Goal: Task Accomplishment & Management: Manage account settings

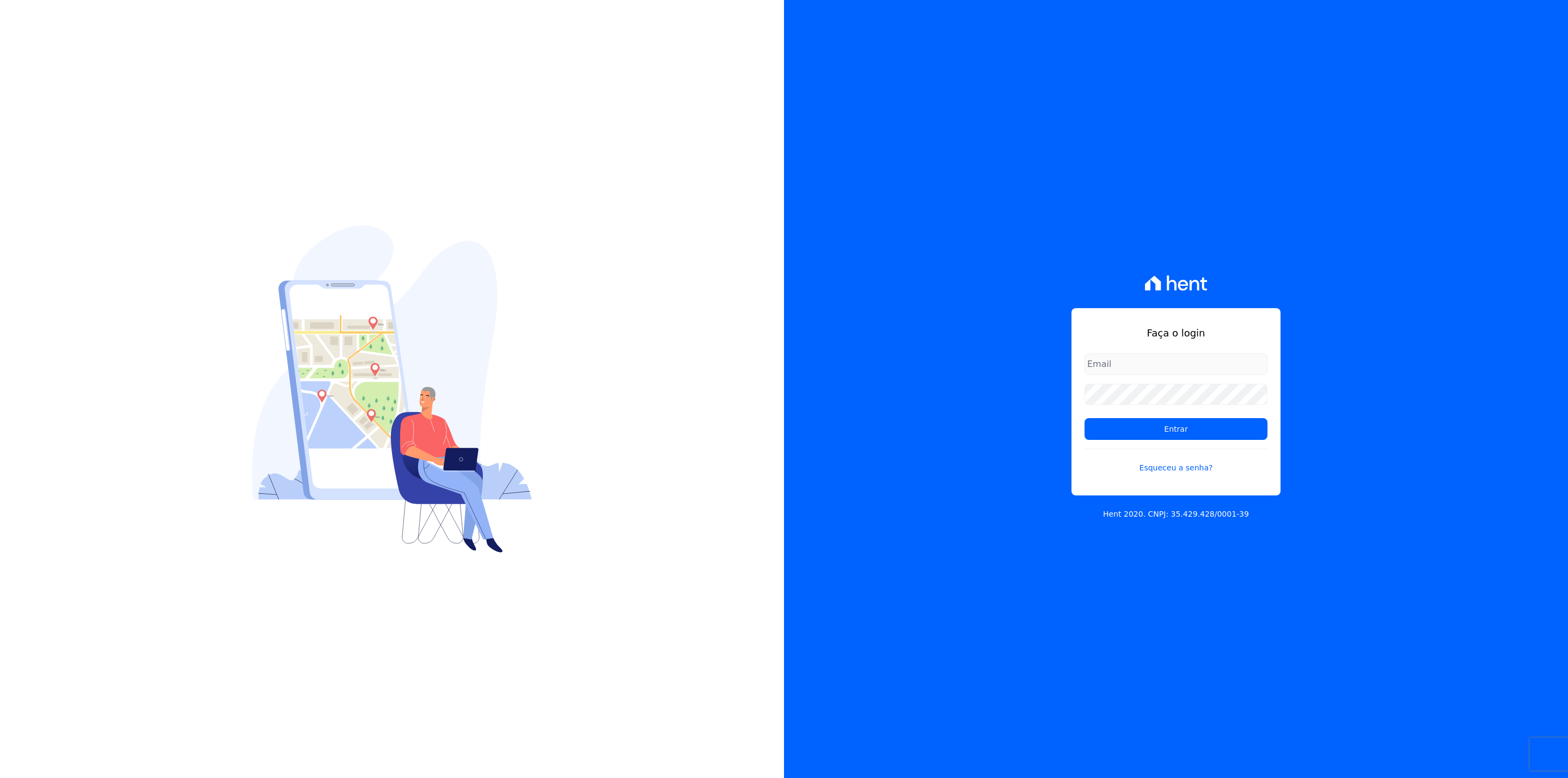
click at [1168, 370] on input "email" at bounding box center [1176, 364] width 183 height 22
type input "thiago@apiceincorporadora.com.br"
click at [1084, 418] on input "Entrar" at bounding box center [1176, 429] width 183 height 22
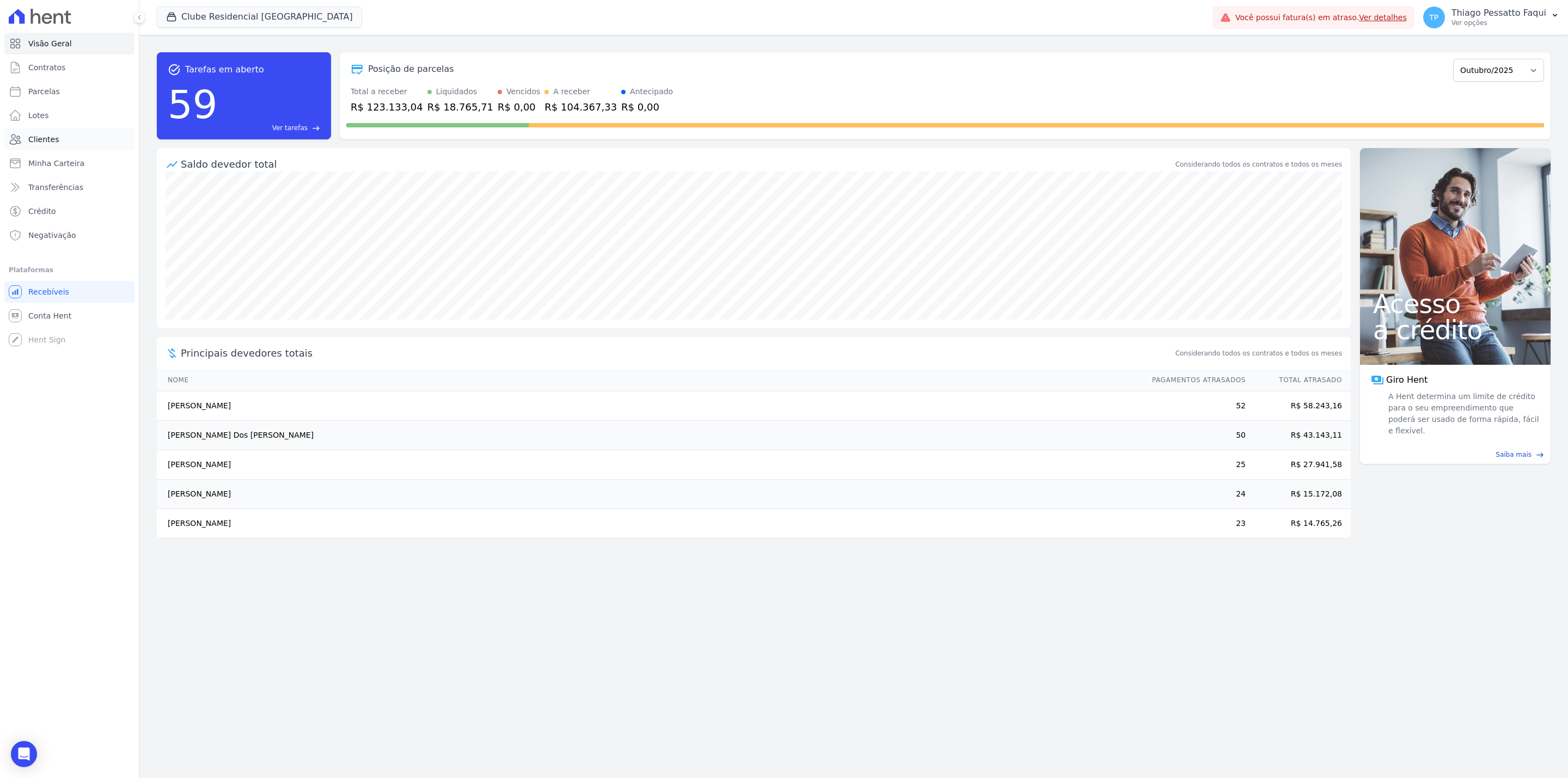
click at [54, 135] on span "Clientes" at bounding box center [44, 139] width 31 height 11
click at [215, 23] on button "Clube Residencial [GEOGRAPHIC_DATA]" at bounding box center [259, 17] width 205 height 21
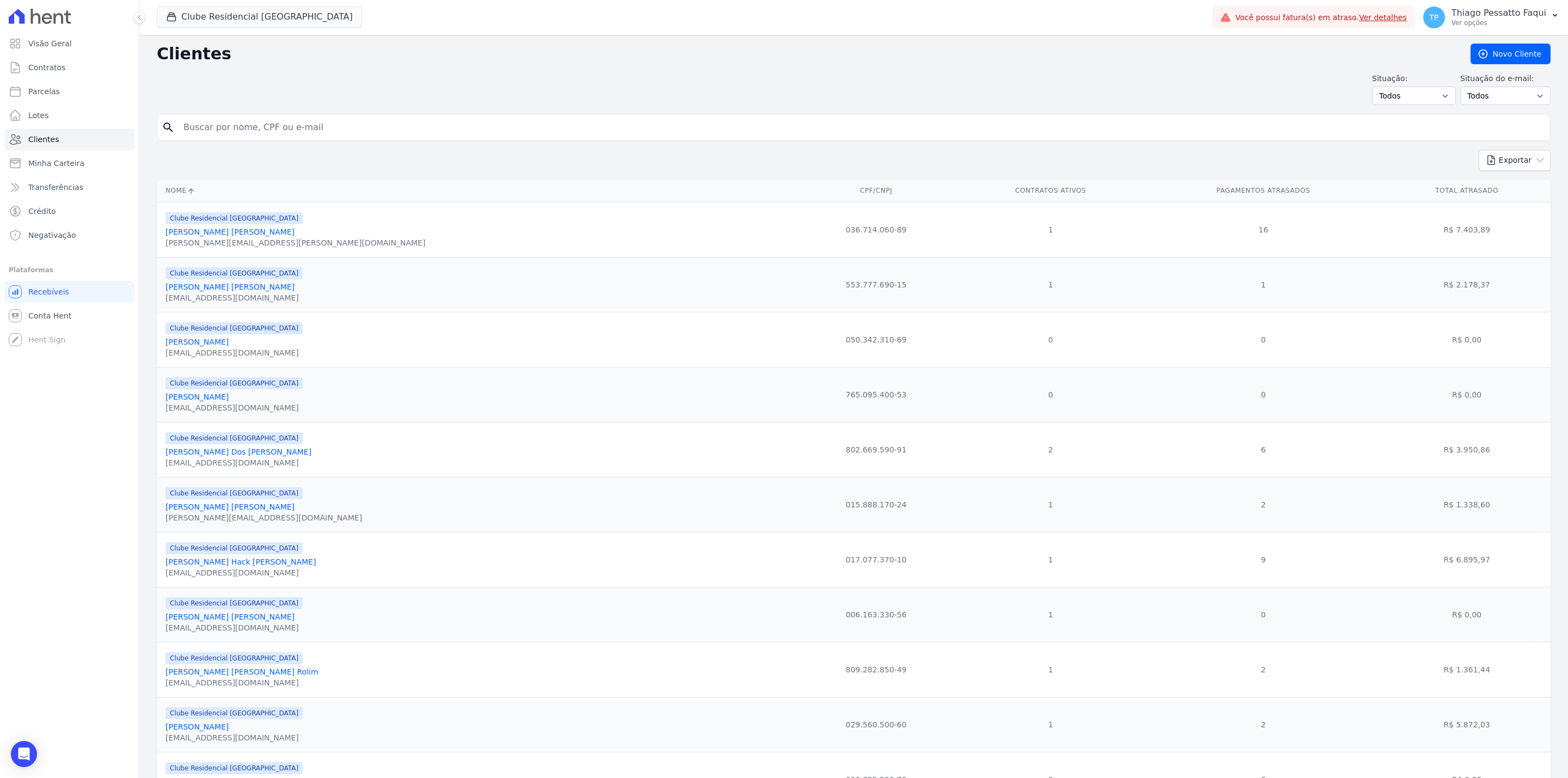
click at [216, 5] on div "Clube Residencial Saint Louis Apice Incorporadora Art Park - Juros de Obra Arty…" at bounding box center [682, 17] width 1051 height 36
click at [214, 15] on button "Clube Residencial [GEOGRAPHIC_DATA]" at bounding box center [259, 17] width 205 height 21
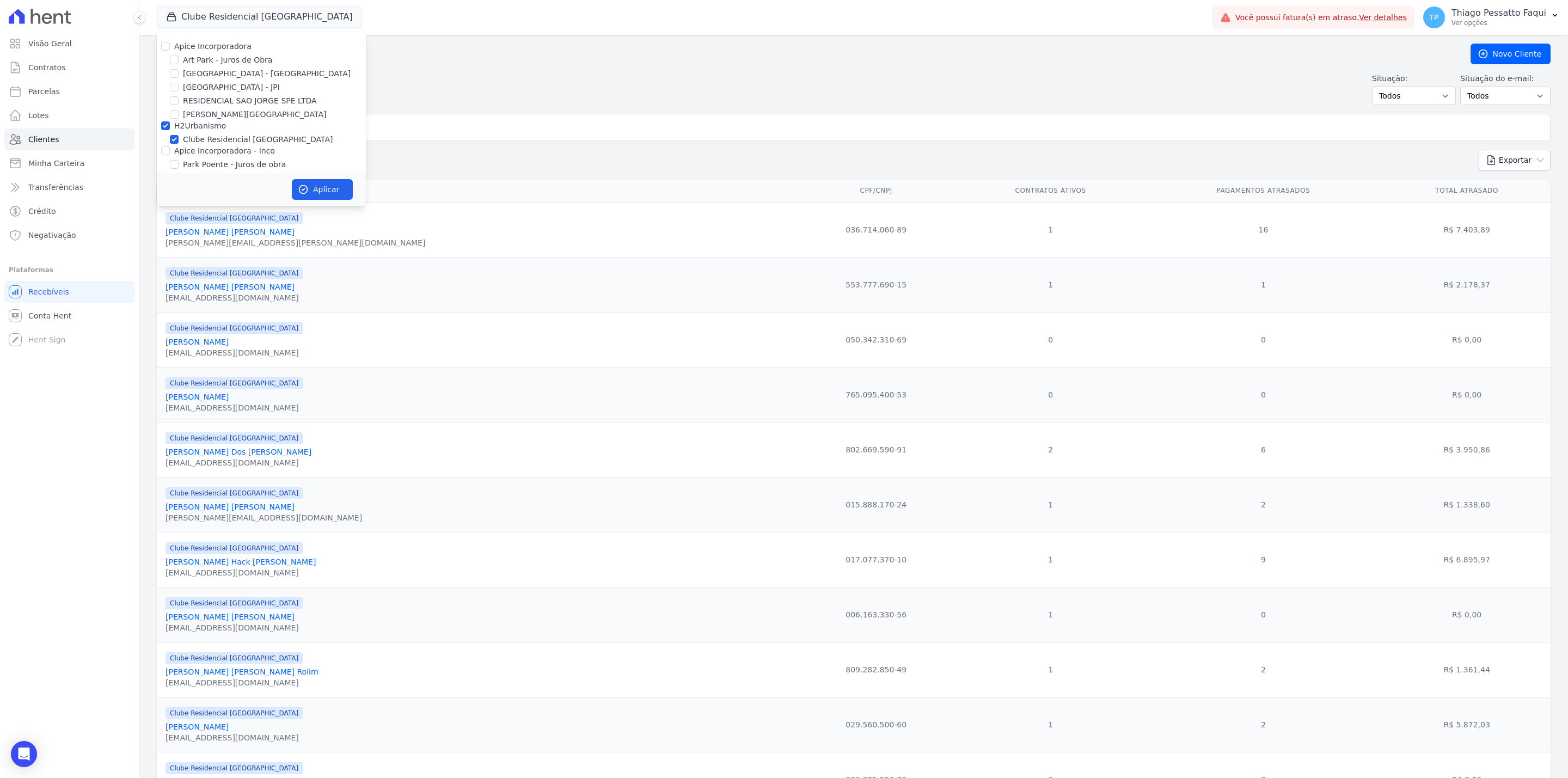
click at [203, 124] on label "H2Urbanismo" at bounding box center [200, 125] width 52 height 9
click at [170, 124] on input "H2Urbanismo" at bounding box center [166, 125] width 9 height 9
checkbox input "false"
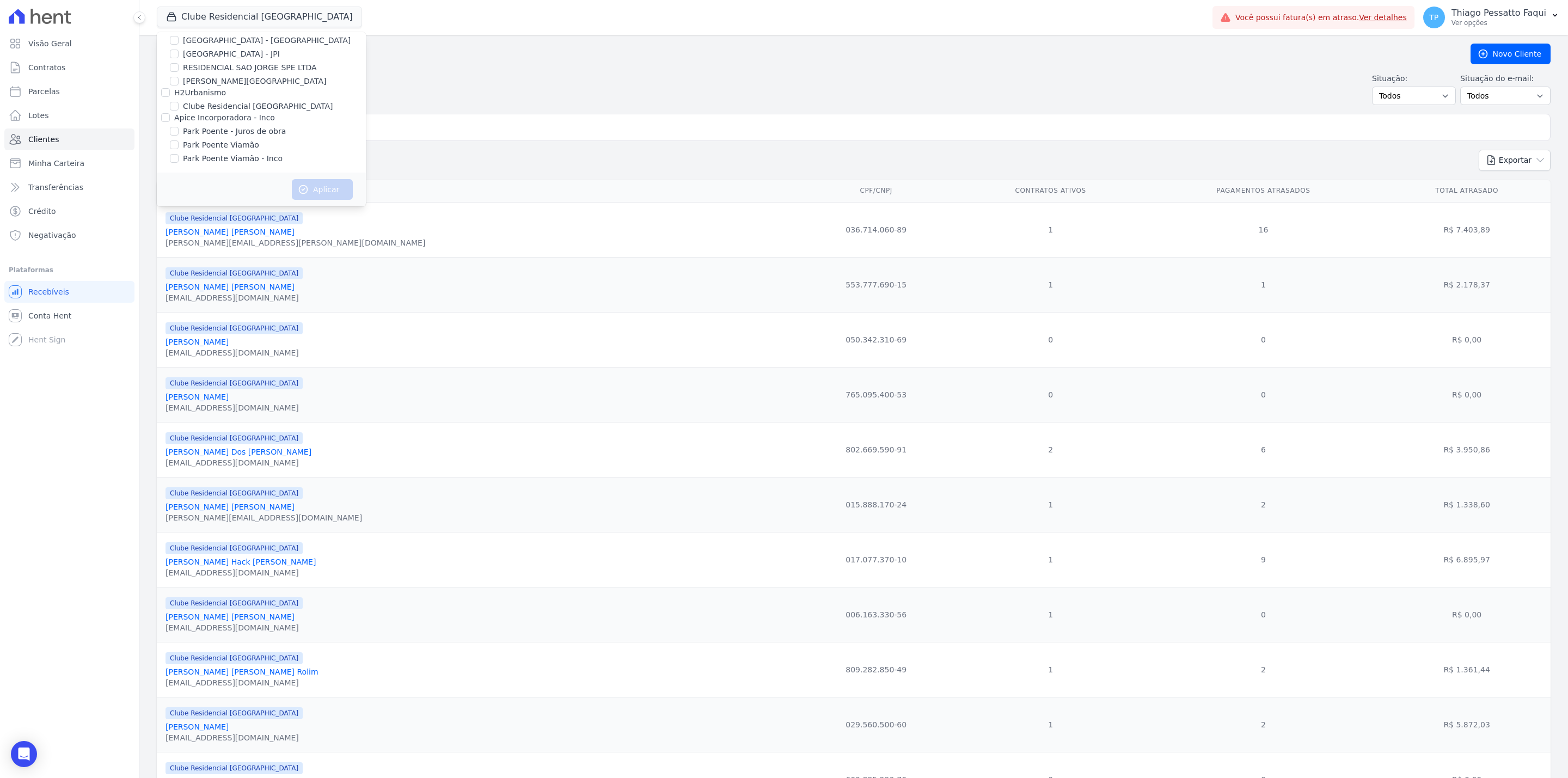
click at [224, 118] on label "Apice Incorporadora - Inco" at bounding box center [224, 117] width 101 height 9
click at [170, 118] on input "Apice Incorporadora - Inco" at bounding box center [166, 117] width 9 height 9
checkbox input "true"
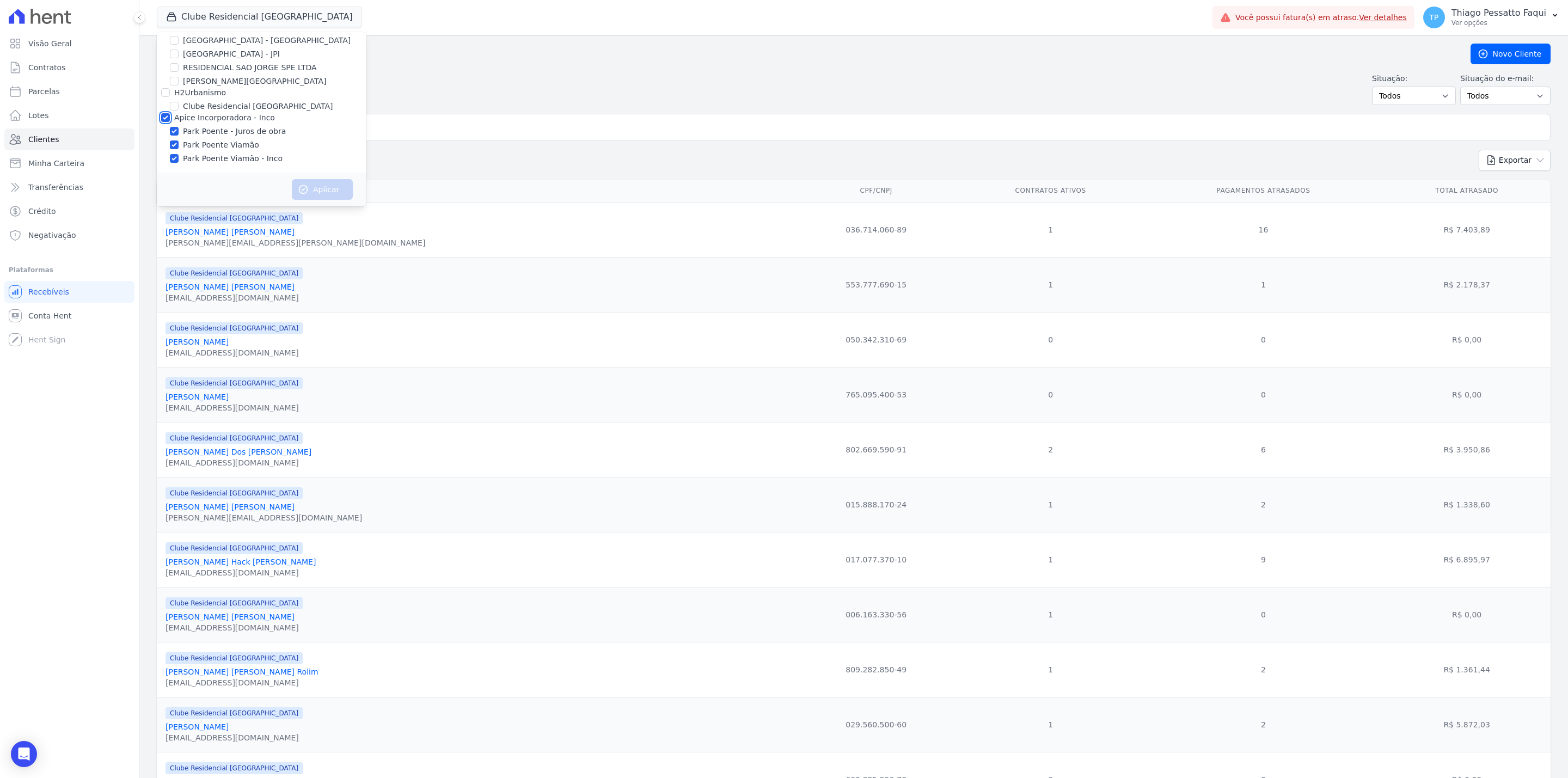
checkbox input "true"
click at [314, 181] on button "Aplicar" at bounding box center [322, 190] width 61 height 21
click at [479, 136] on input "search" at bounding box center [861, 127] width 1369 height 22
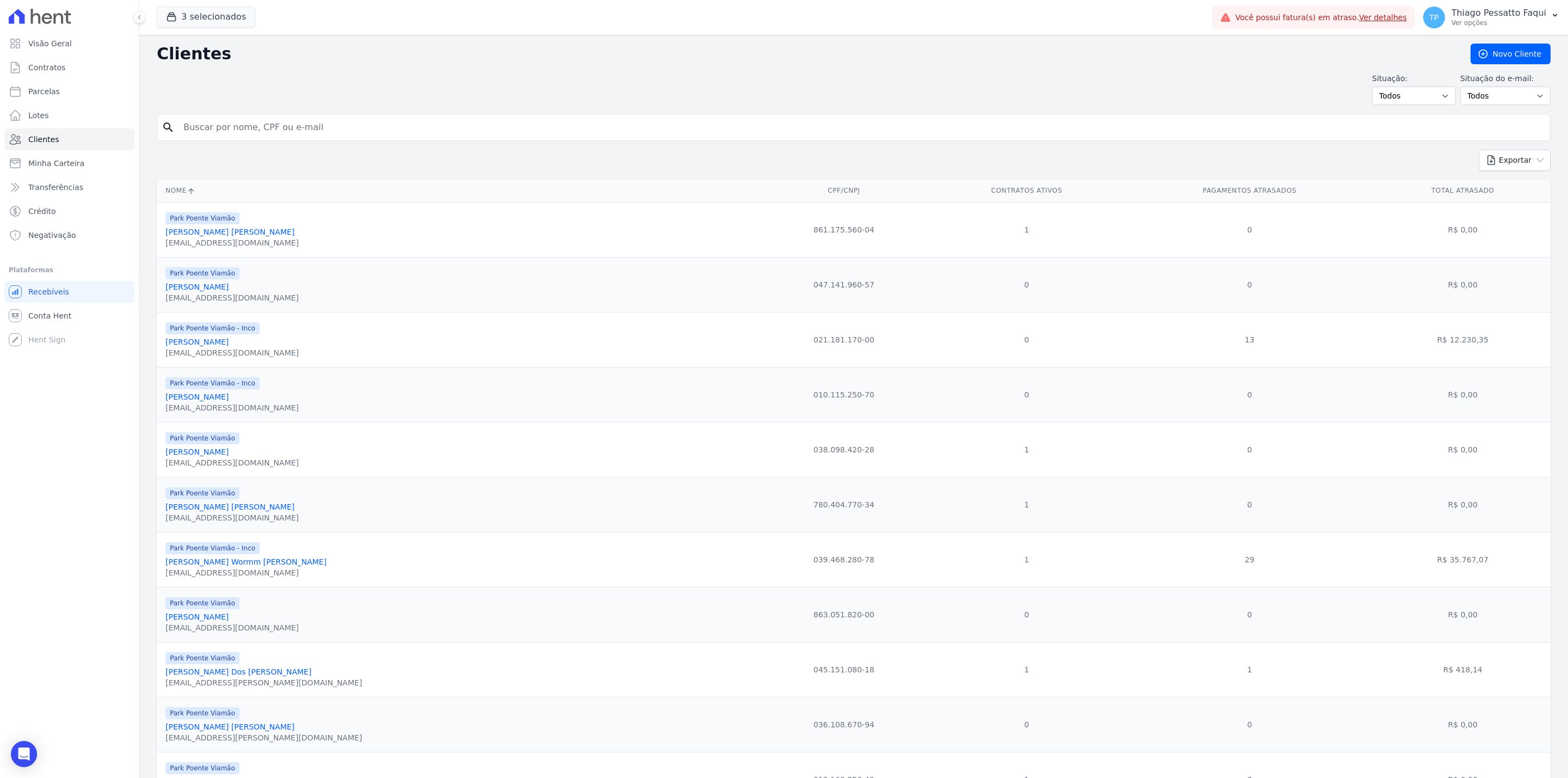
click at [479, 136] on input "search" at bounding box center [861, 127] width 1369 height 22
click at [402, 126] on input "eduardo brum" at bounding box center [861, 127] width 1369 height 22
type input "eduardo brum"
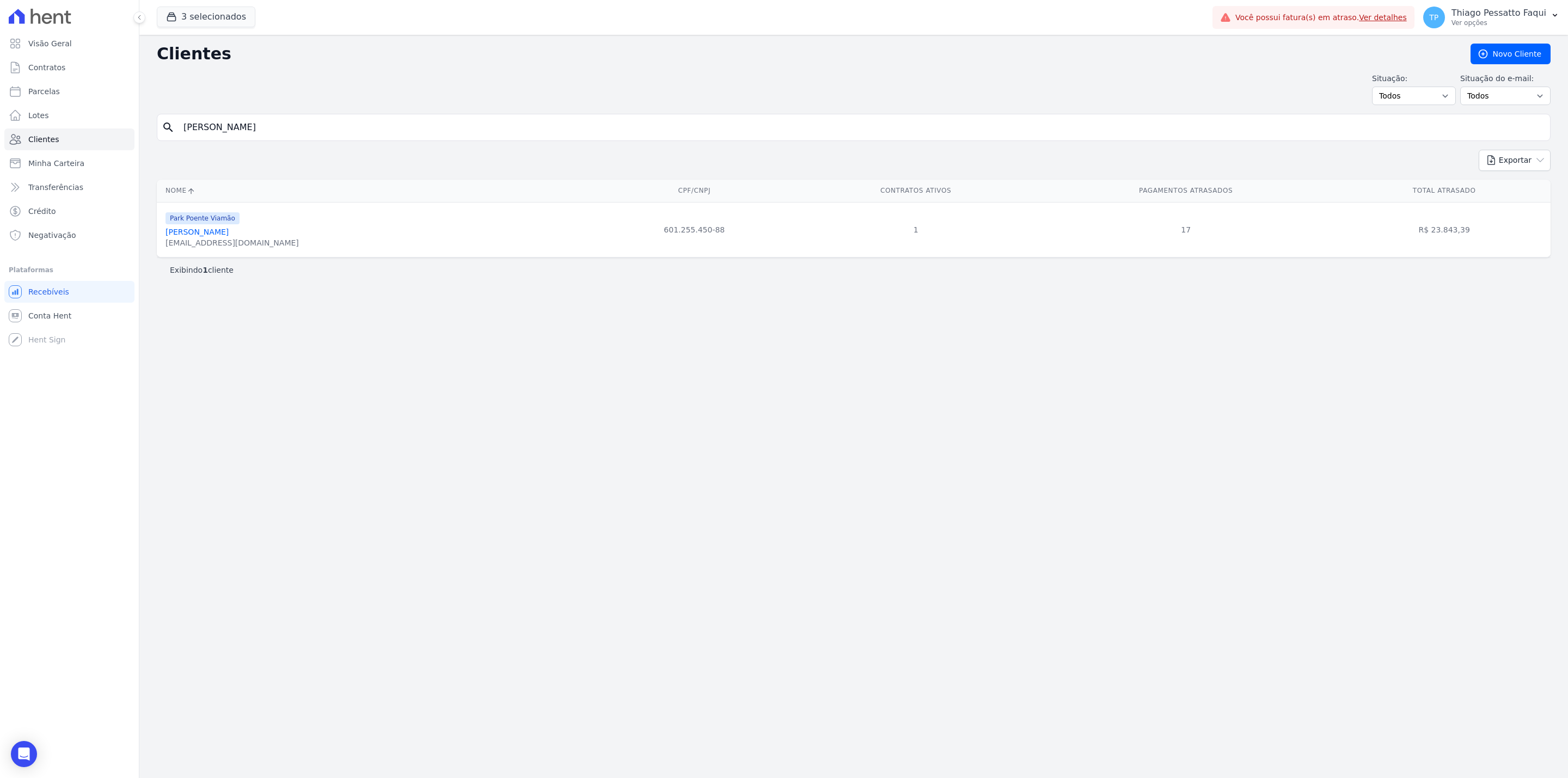
click at [196, 230] on link "Eduardo Brum" at bounding box center [197, 232] width 63 height 9
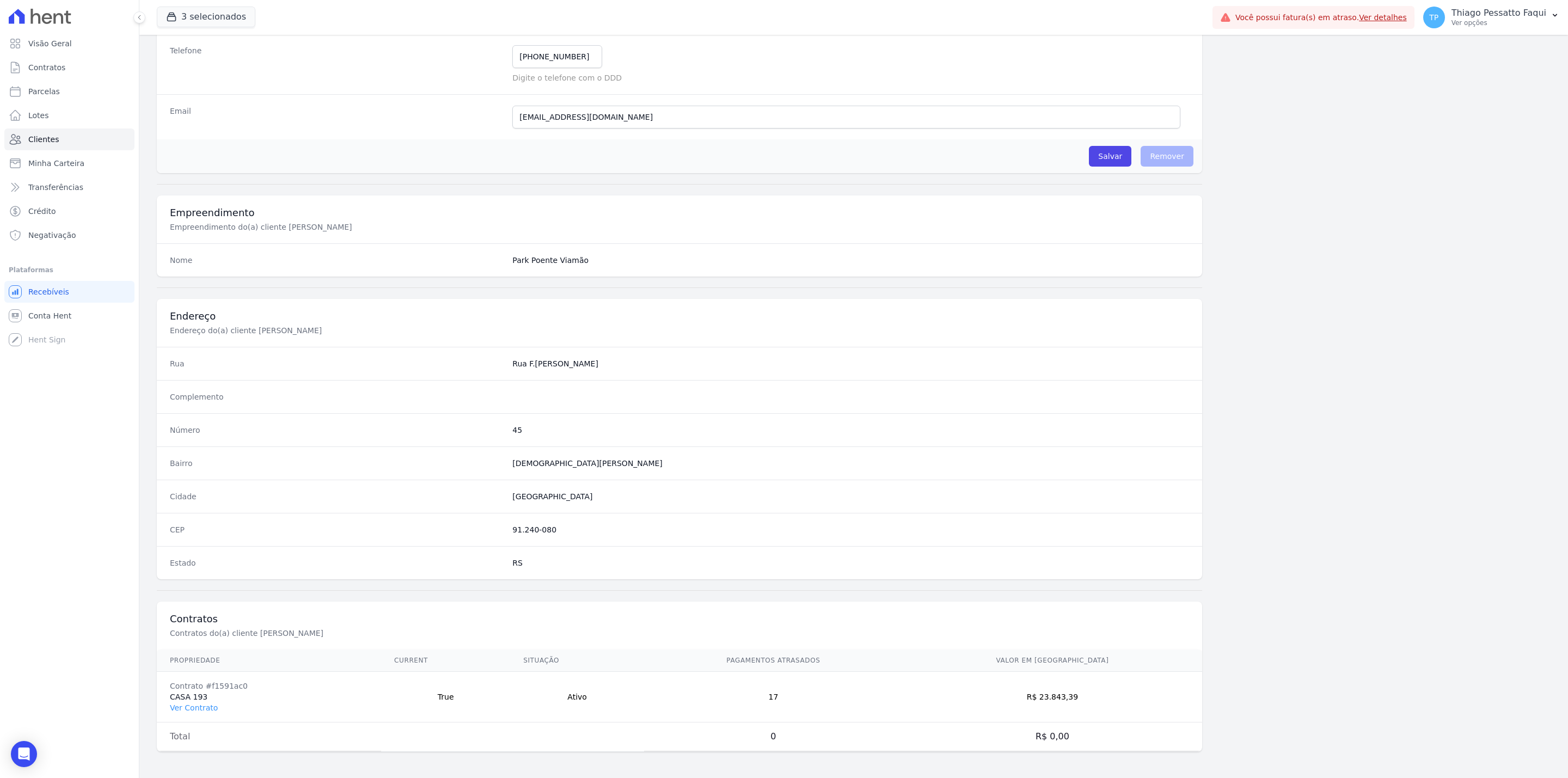
scroll to position [248, 0]
click at [183, 708] on link "Ver Contrato" at bounding box center [193, 708] width 48 height 9
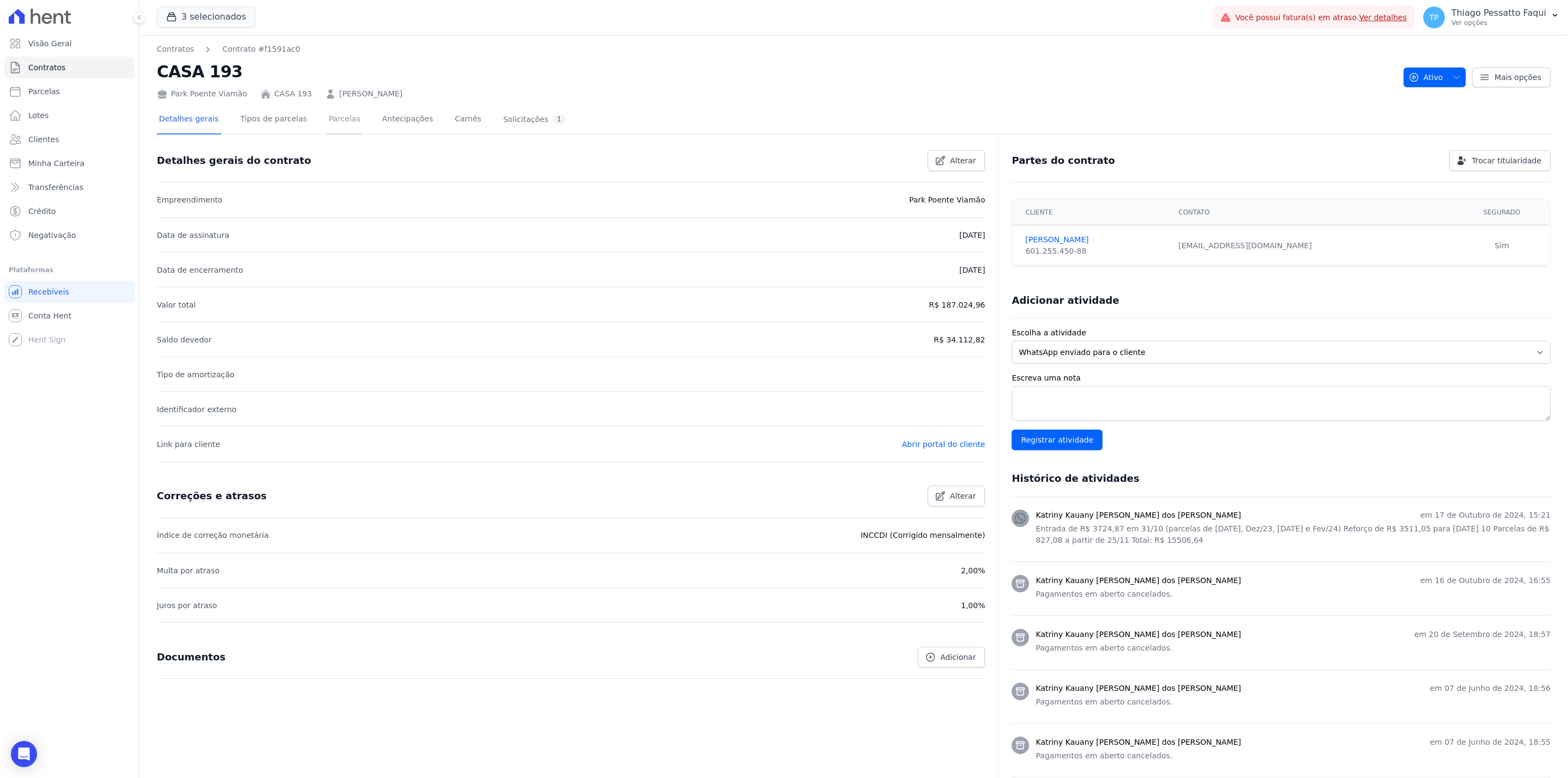
click at [330, 116] on link "Parcelas" at bounding box center [344, 120] width 36 height 29
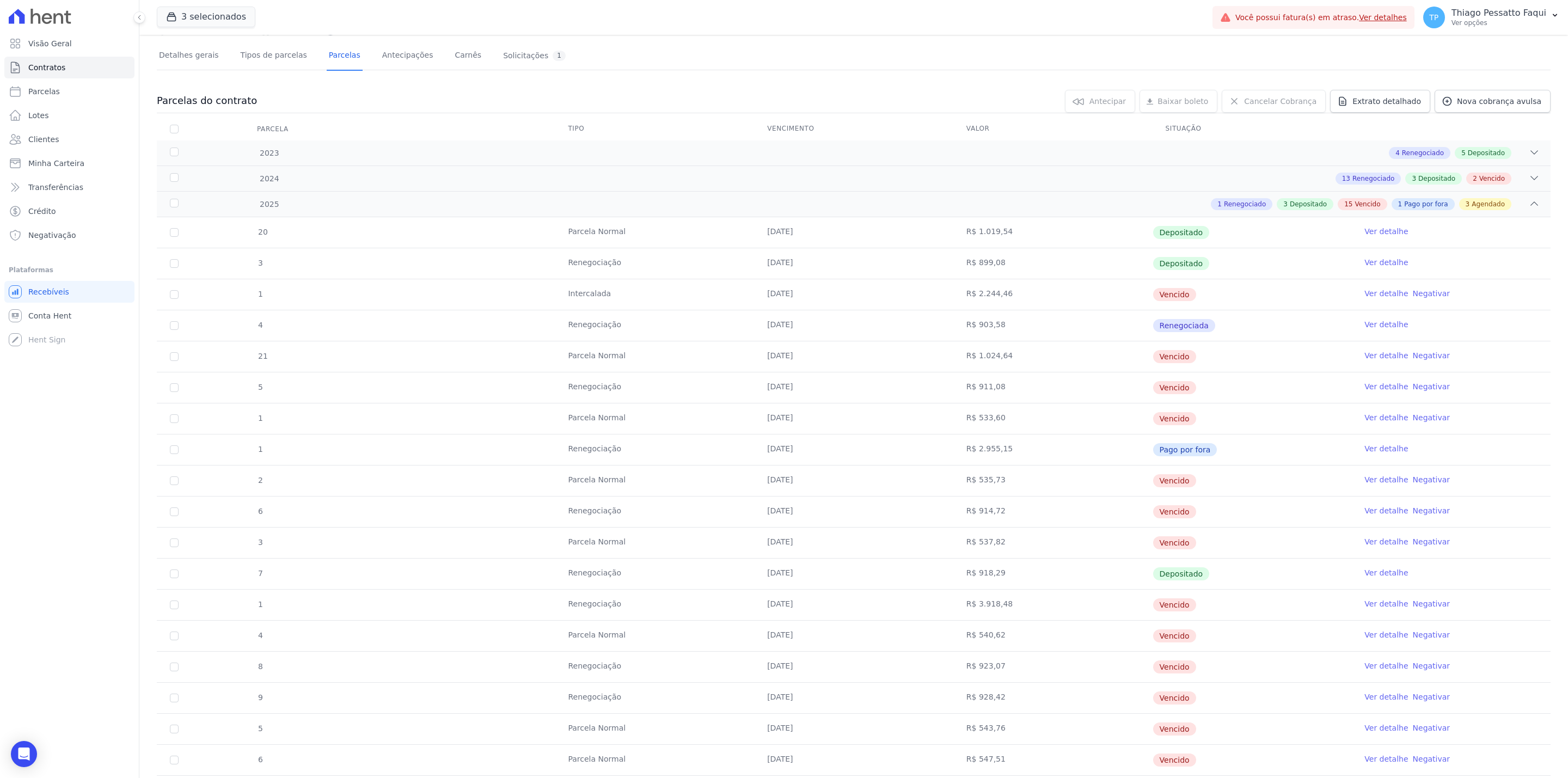
scroll to position [334, 0]
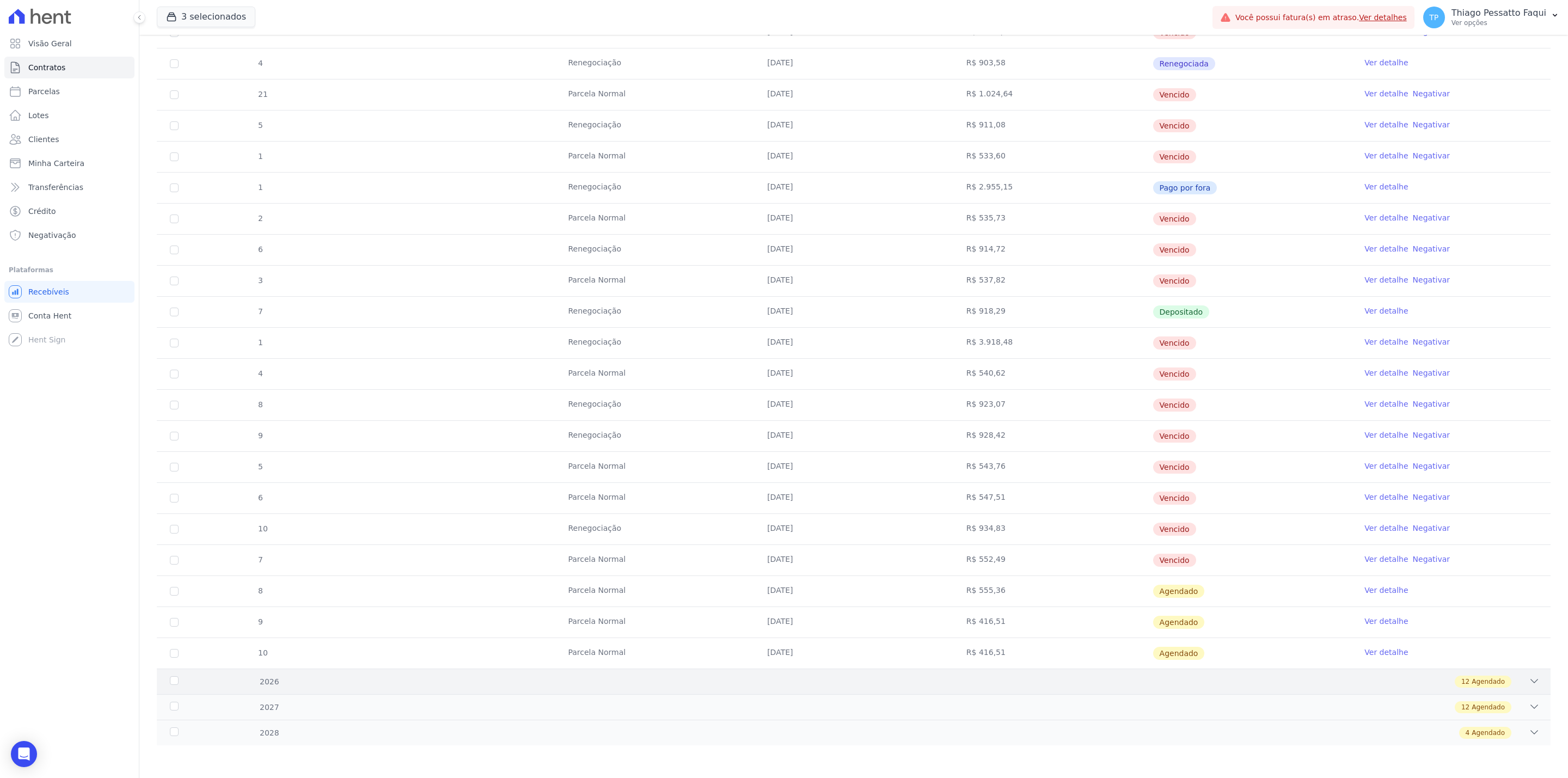
click at [983, 688] on div "2026 12 Agendado" at bounding box center [853, 682] width 1394 height 26
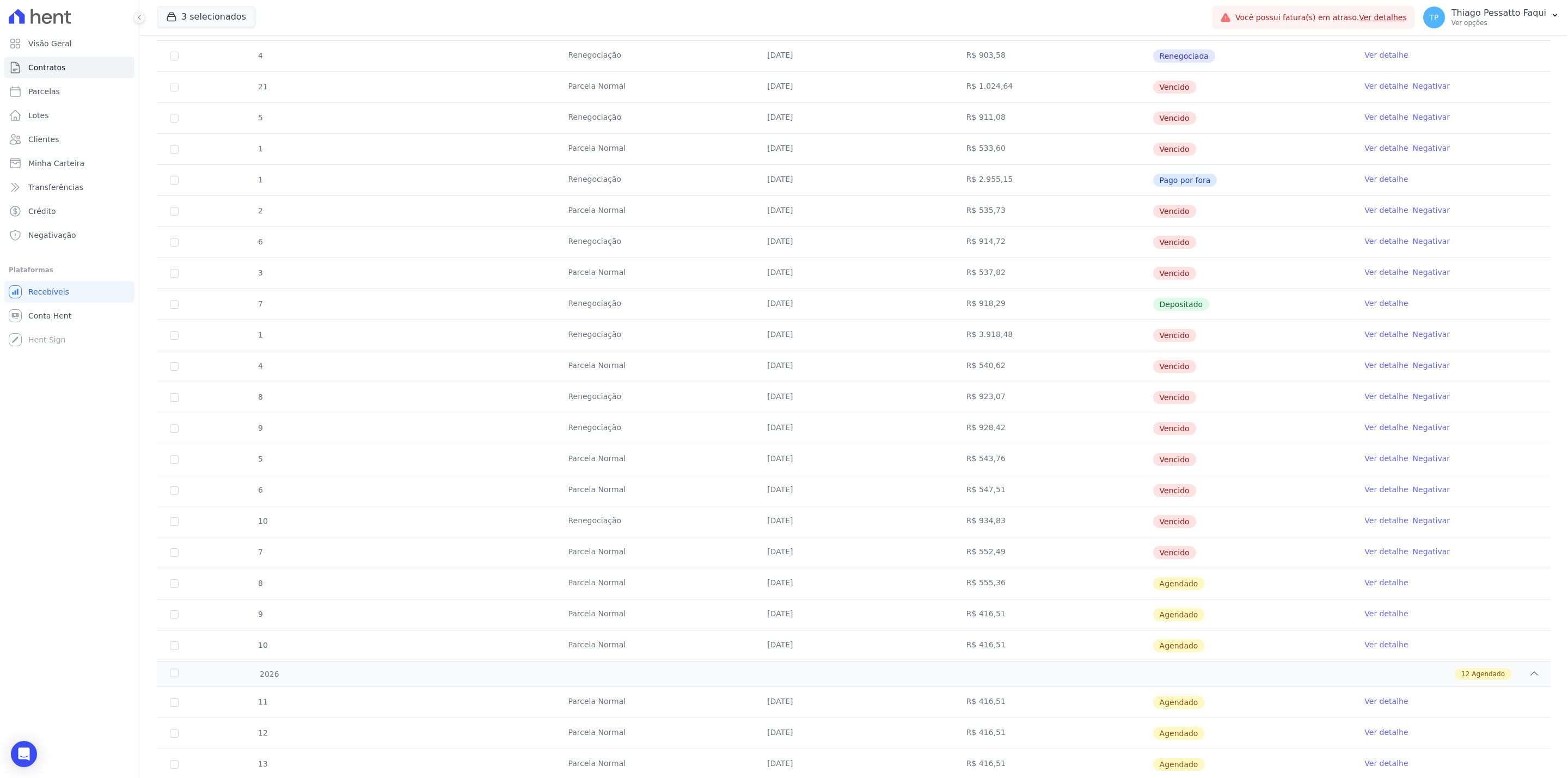
scroll to position [708, 0]
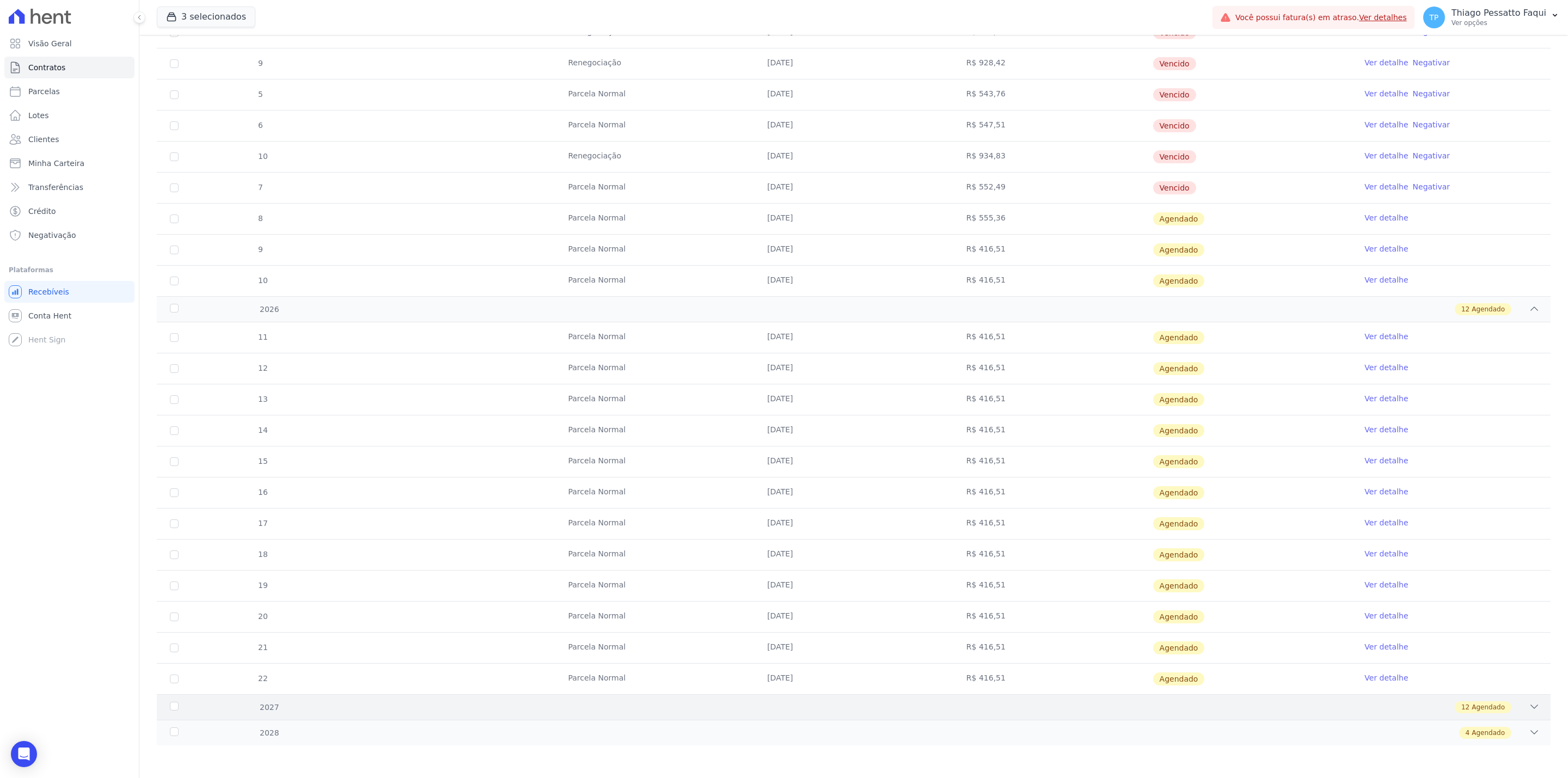
click at [740, 717] on div "2027 12 Agendado" at bounding box center [853, 708] width 1394 height 26
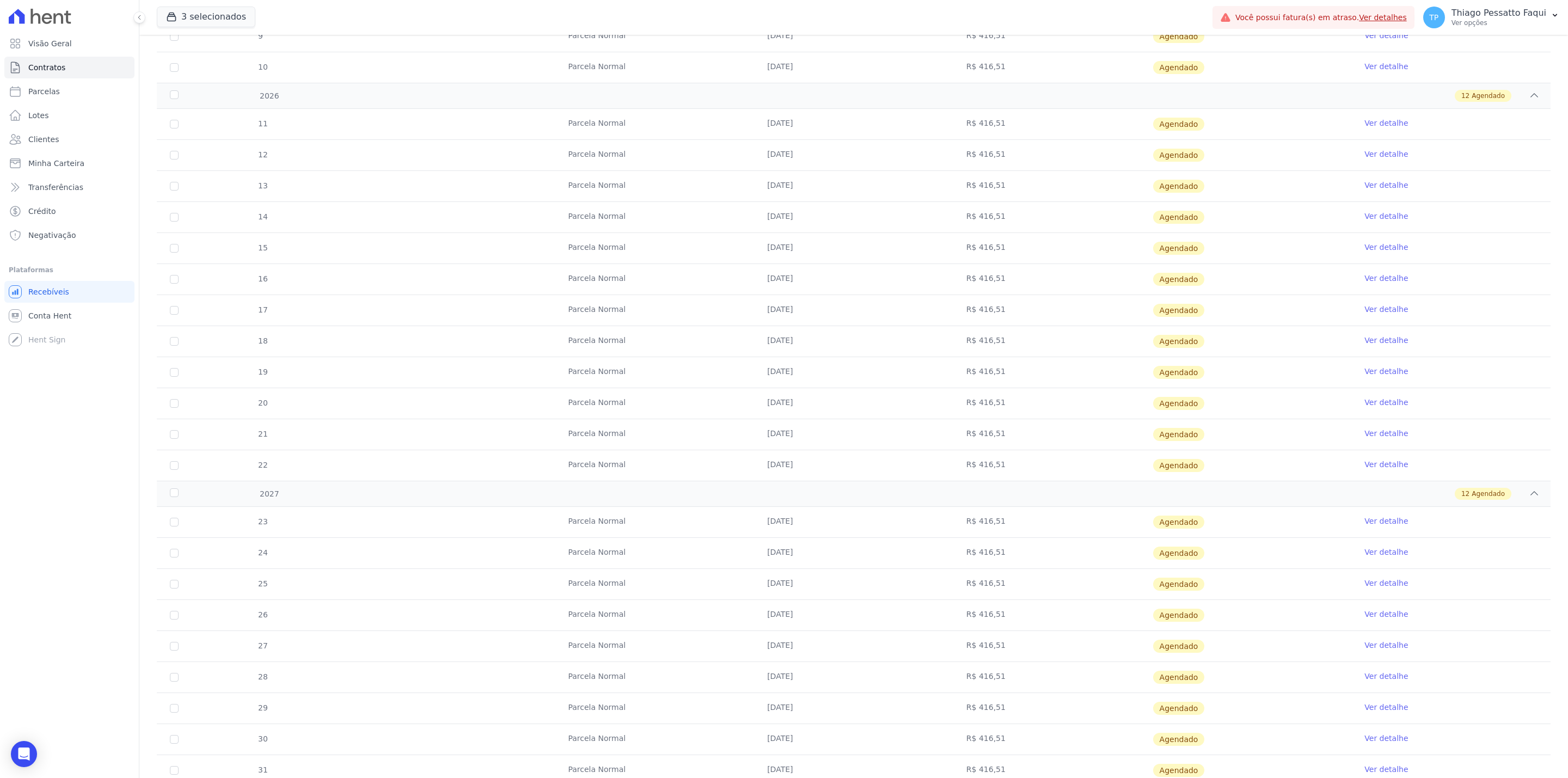
scroll to position [1084, 0]
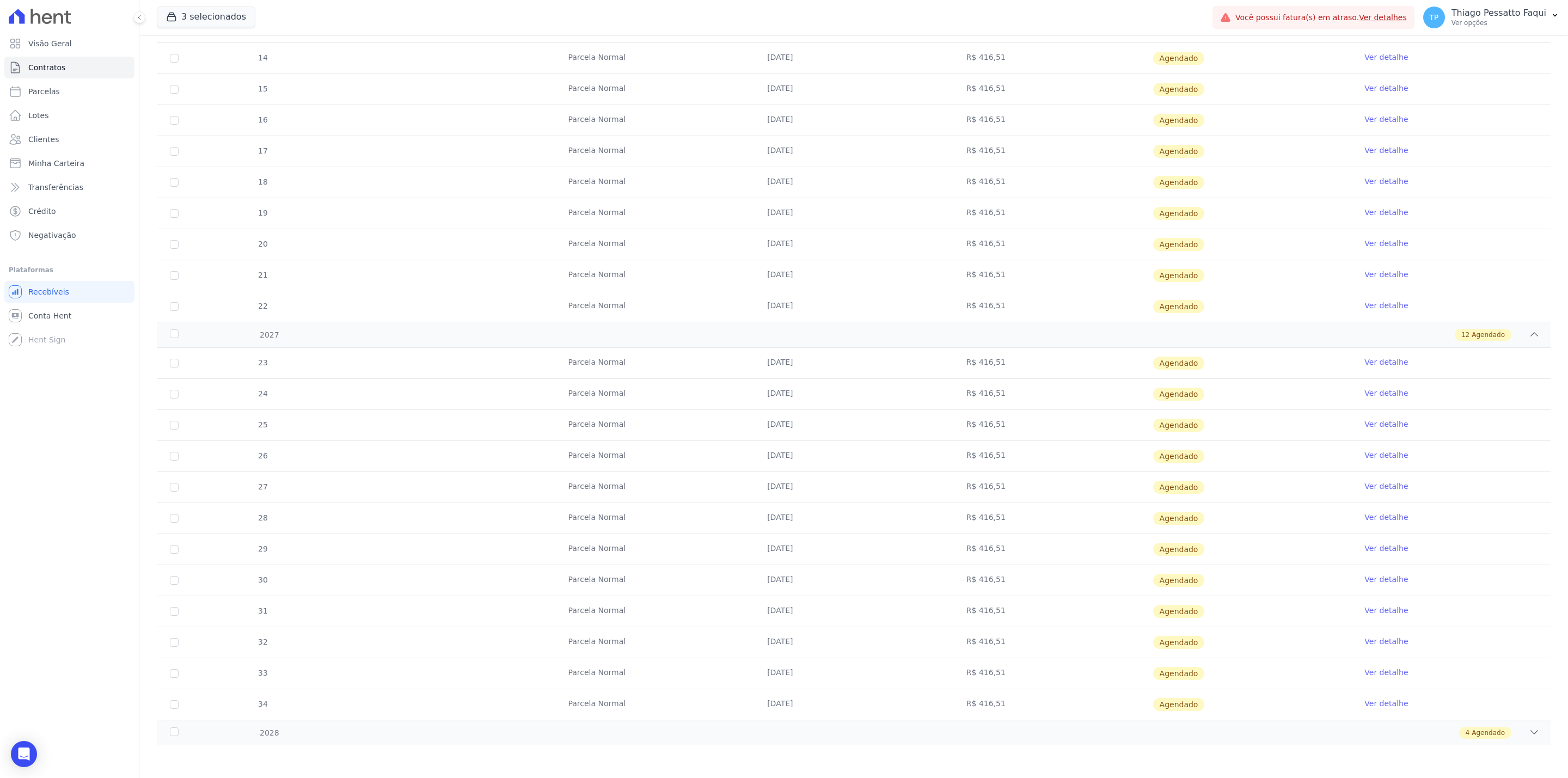
click at [721, 733] on div "4 Agendado" at bounding box center [922, 733] width 1234 height 12
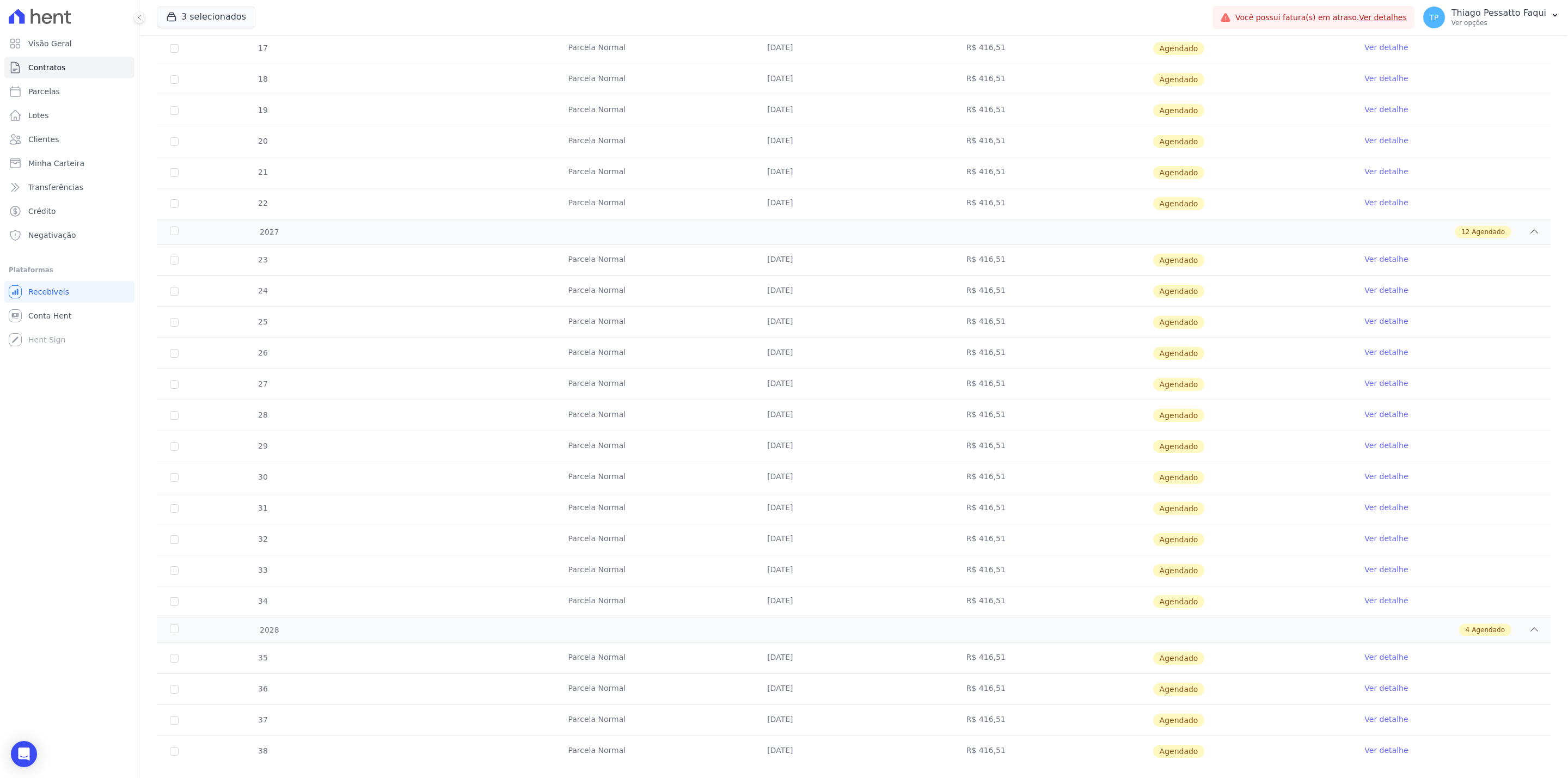
scroll to position [1209, 0]
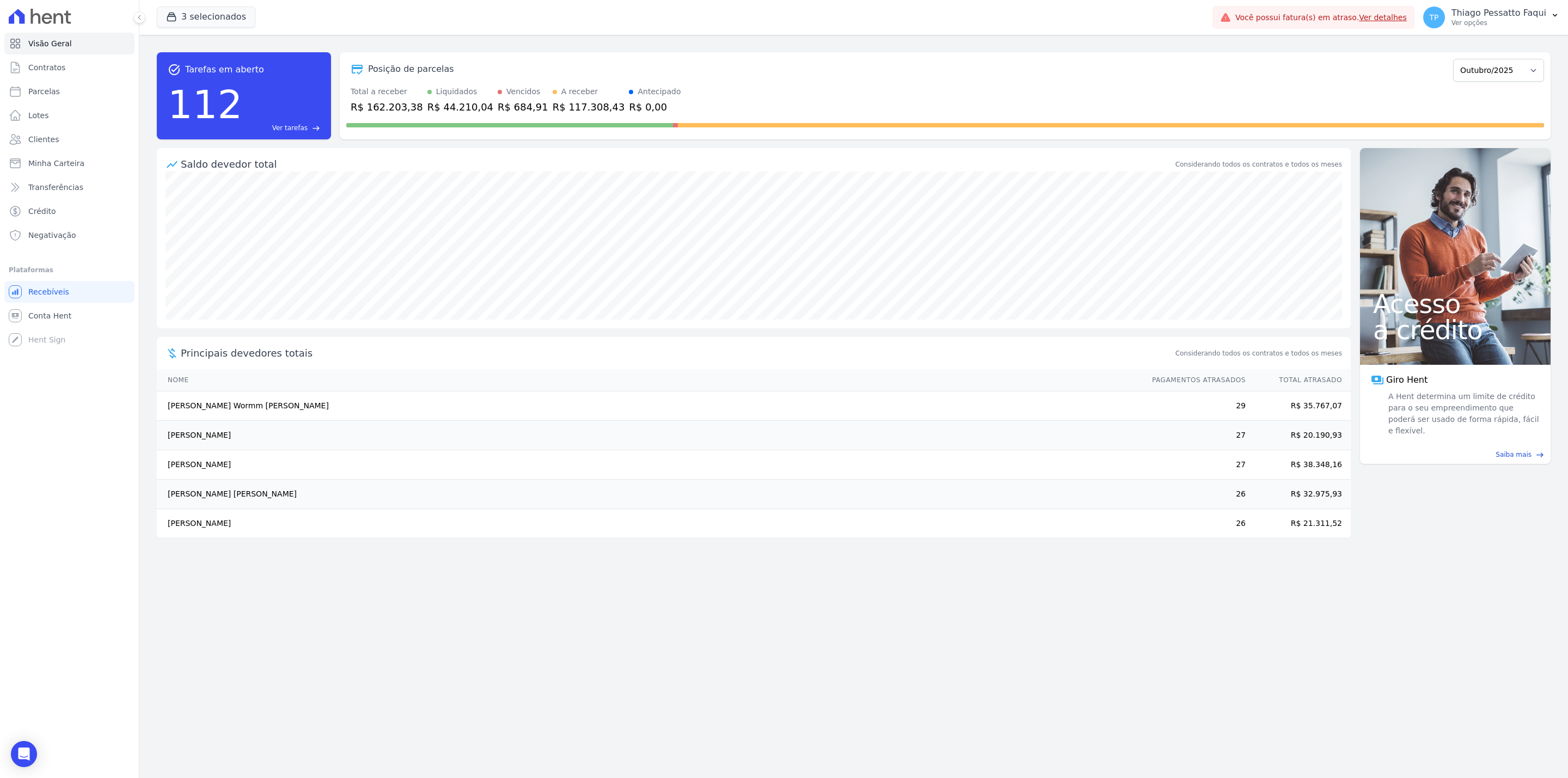
click at [1394, 13] on link "Ver detalhes" at bounding box center [1382, 17] width 48 height 9
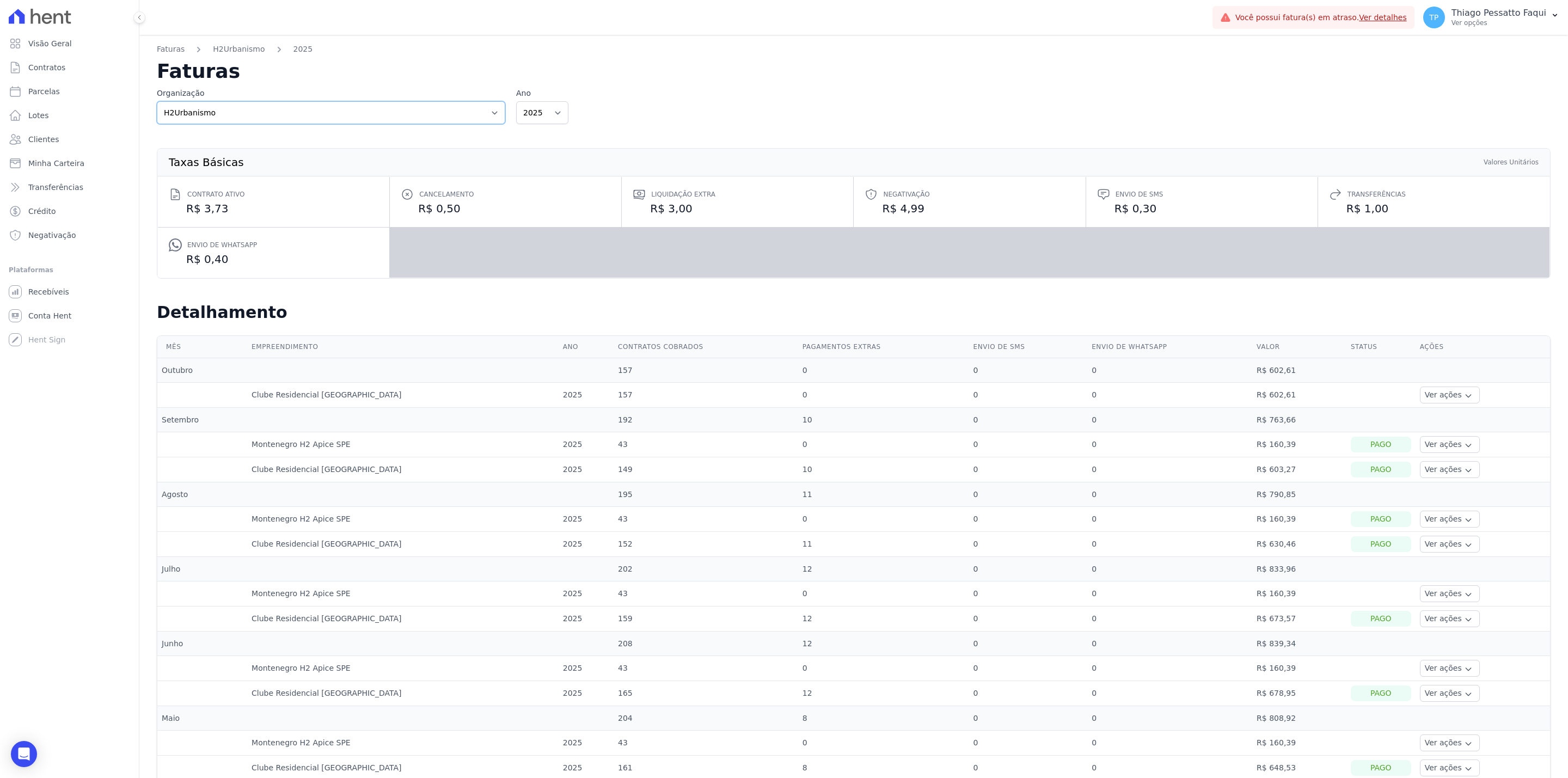
click at [333, 113] on select "Apice Incorporadora Apice Incorporadora - Inco H2Urbanismo" at bounding box center [330, 112] width 348 height 23
select select "d8ee6d41-a4a0-41a6-9390-656f73471309"
click at [157, 101] on select "Apice Incorporadora Apice Incorporadora - Inco H2Urbanismo" at bounding box center [330, 112] width 348 height 23
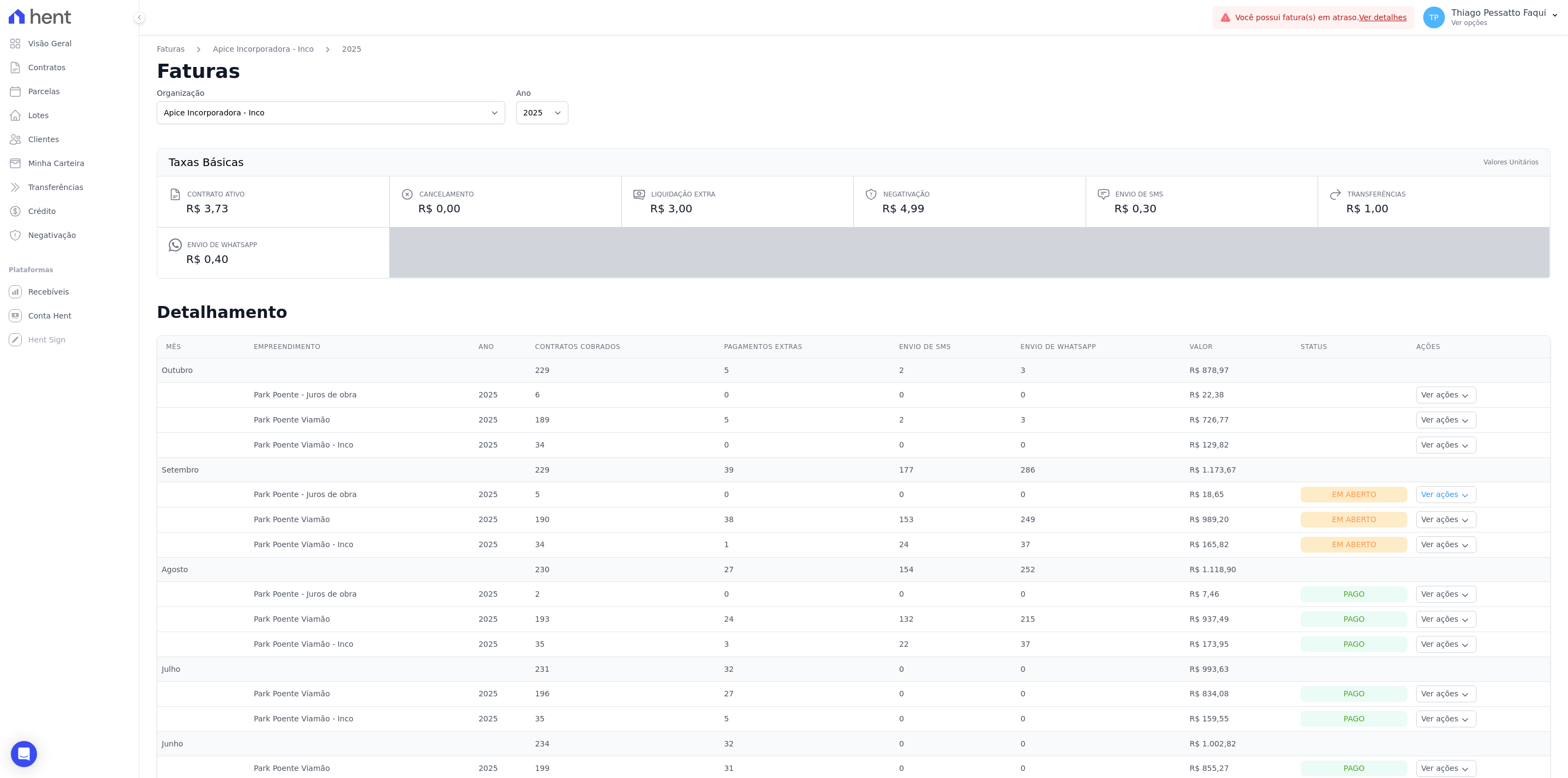
click at [1426, 497] on button "Ver ações" at bounding box center [1445, 494] width 60 height 17
click at [1429, 528] on link "Ver boleto" at bounding box center [1461, 524] width 81 height 11
click at [1420, 524] on link "Ver boleto" at bounding box center [1461, 524] width 81 height 11
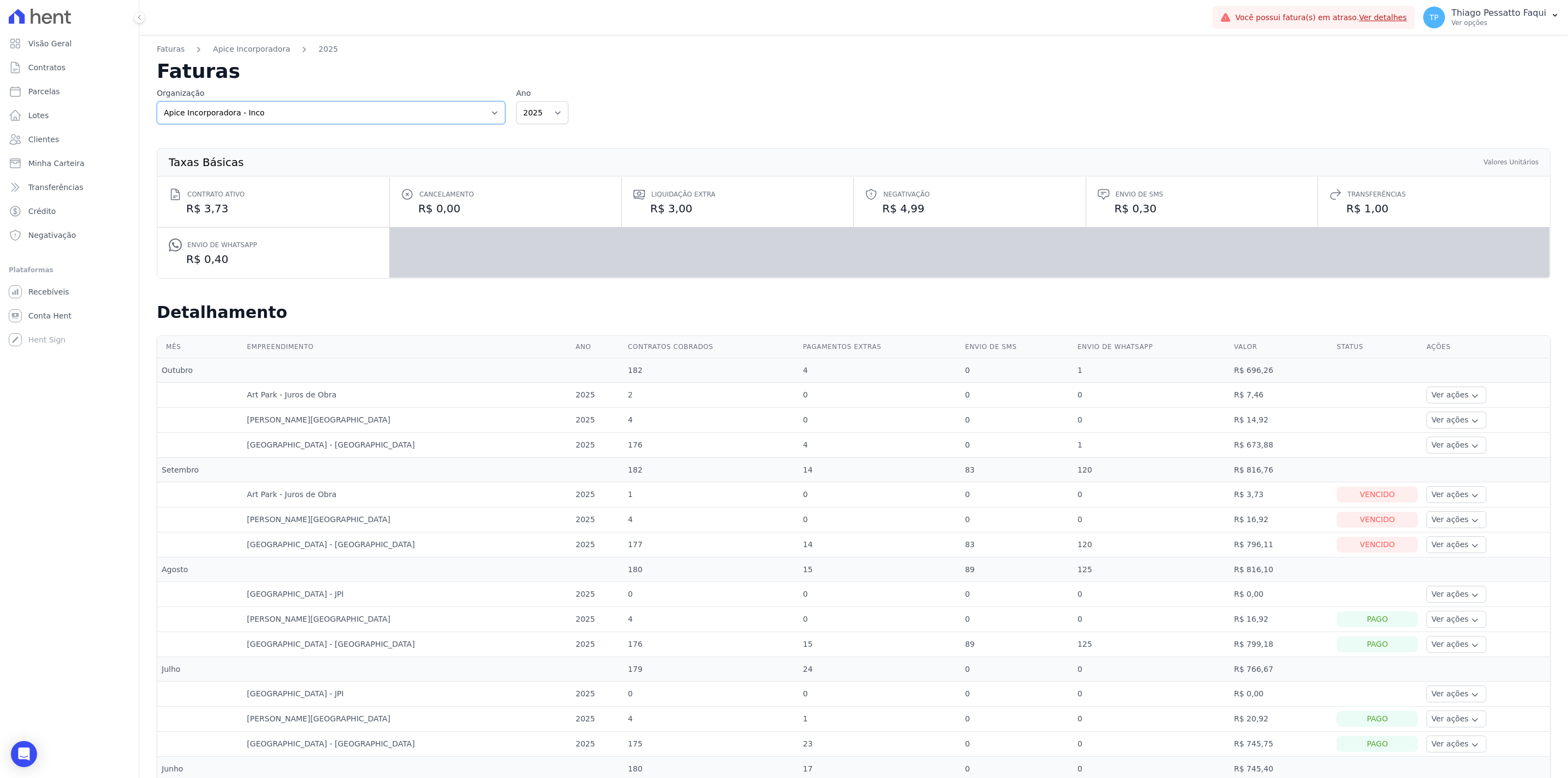
click at [384, 111] on select "Apice Incorporadora Apice Incorporadora - Inco H2Urbanismo" at bounding box center [330, 112] width 348 height 23
click at [1439, 503] on button "Ver ações" at bounding box center [1456, 494] width 60 height 17
click at [1252, 566] on td "R$ 816,10" at bounding box center [1281, 570] width 103 height 24
click at [1426, 520] on button "Ver ações" at bounding box center [1456, 519] width 60 height 17
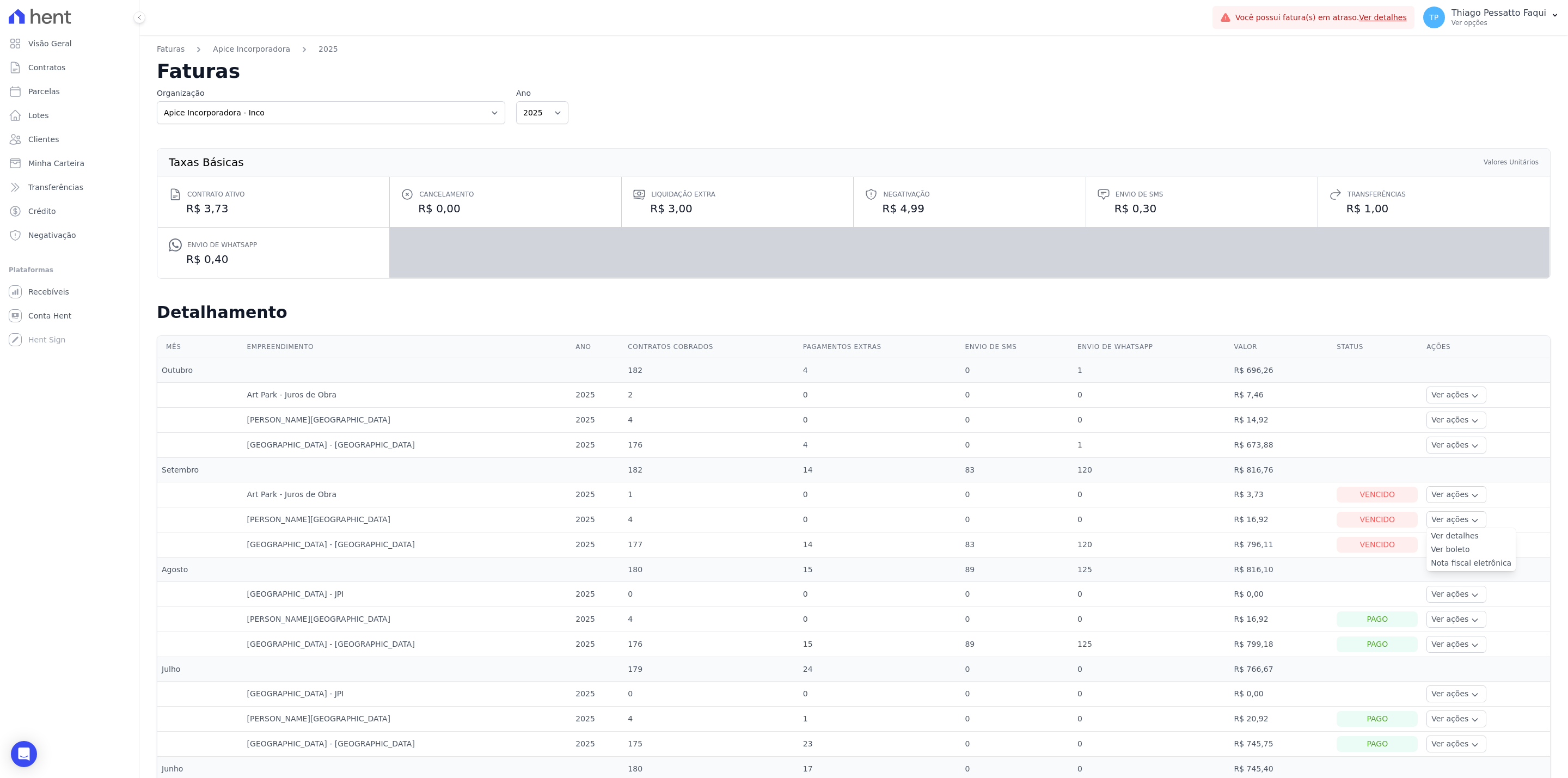
click at [1230, 551] on td "R$ 796,11" at bounding box center [1281, 545] width 103 height 25
click at [1428, 553] on button "Ver ações" at bounding box center [1456, 545] width 60 height 17
click at [363, 520] on td "[PERSON_NAME][GEOGRAPHIC_DATA]" at bounding box center [407, 519] width 329 height 25
click at [246, 120] on select "Apice Incorporadora Apice Incorporadora - Inco H2Urbanismo" at bounding box center [330, 112] width 348 height 23
select select "0718d752-0d0d-493f-90e9-7c85e0801cea"
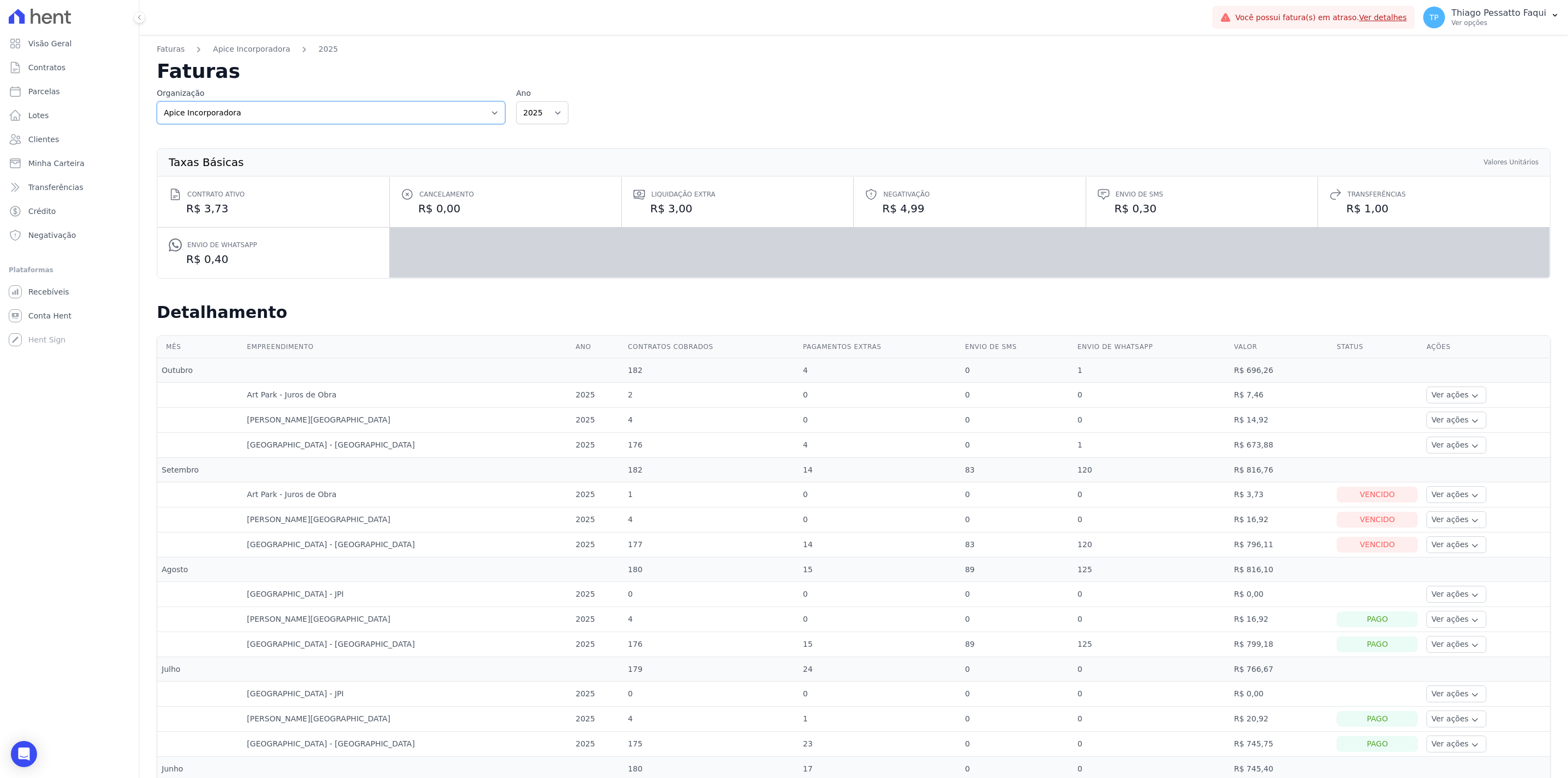
click at [157, 101] on select "Apice Incorporadora Apice Incorporadora - Inco H2Urbanismo" at bounding box center [330, 112] width 348 height 23
select select "d8ee6d41-a4a0-41a6-9390-656f73471309"
drag, startPoint x: 282, startPoint y: 111, endPoint x: 270, endPoint y: 121, distance: 15.6
click at [281, 111] on select "Apice Incorporadora Apice Incorporadora - Inco H2Urbanismo" at bounding box center [330, 112] width 348 height 23
select select "d8ee6d41-a4a0-41a6-9390-656f73471309"
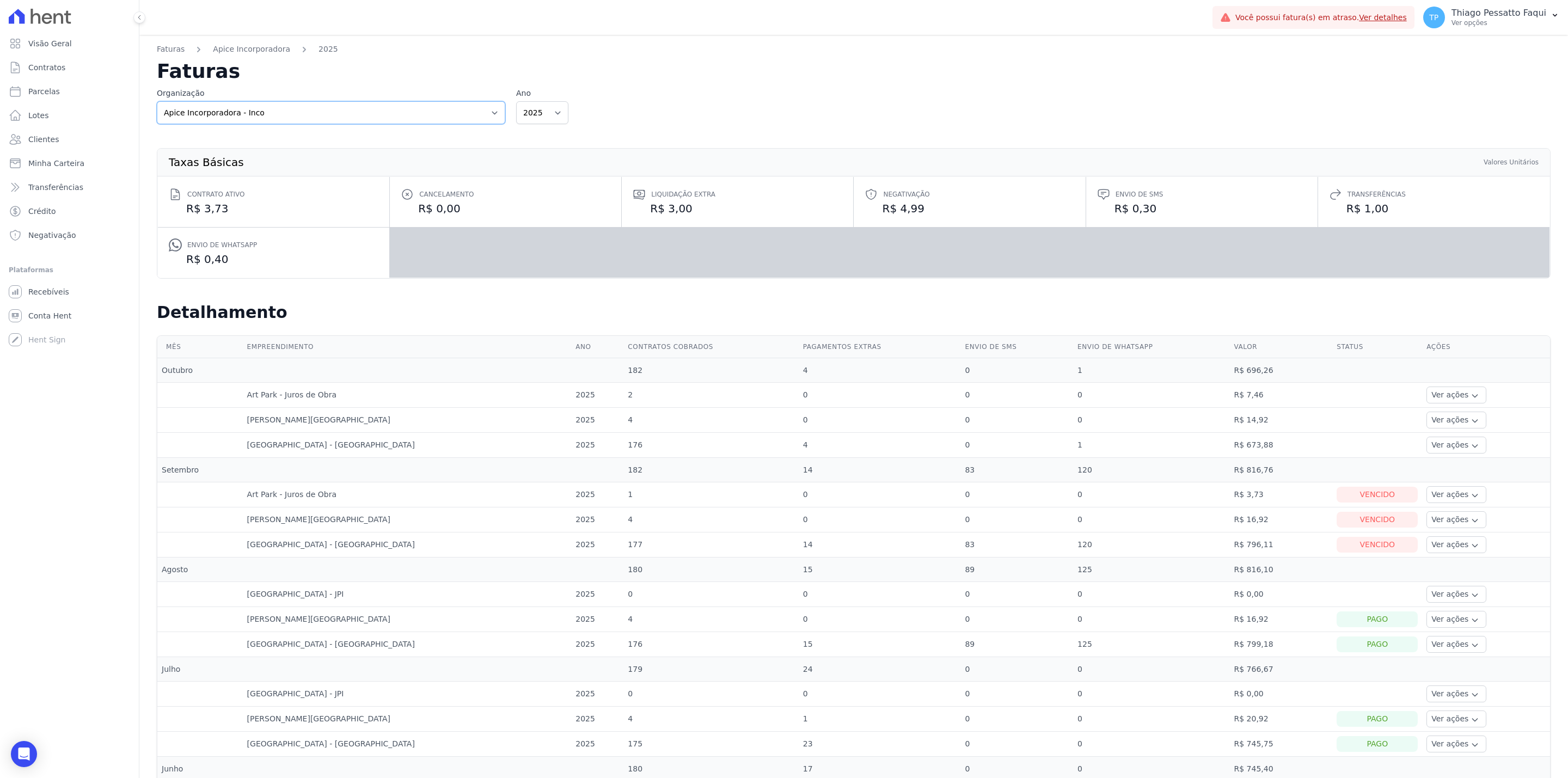
click at [157, 101] on select "Apice Incorporadora Apice Incorporadora - Inco H2Urbanismo" at bounding box center [330, 112] width 348 height 23
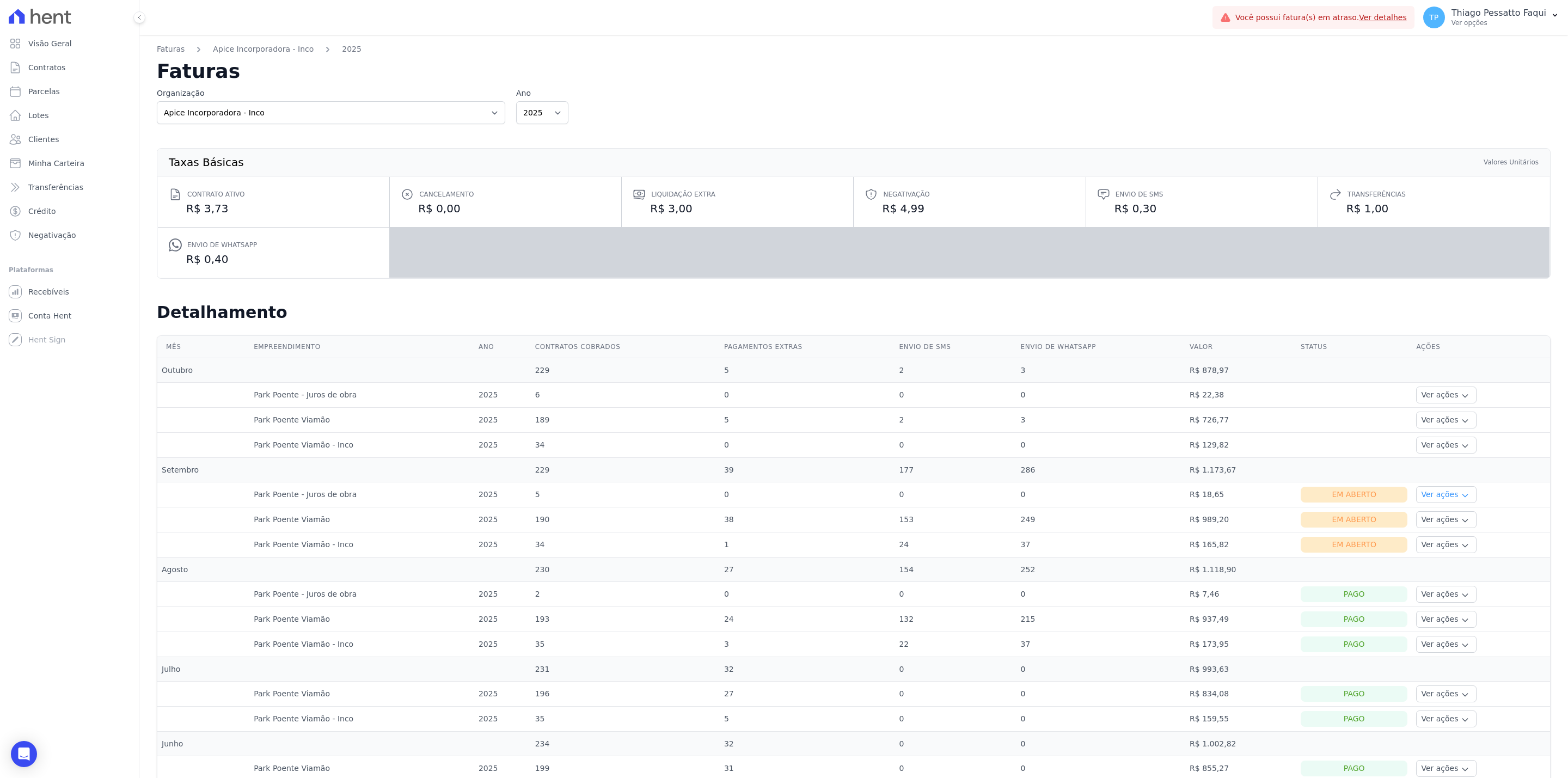
click at [1419, 497] on button "Ver ações" at bounding box center [1445, 494] width 60 height 17
click at [1324, 515] on div "Em Aberto" at bounding box center [1354, 520] width 107 height 16
click at [1415, 524] on button "Ver ações" at bounding box center [1445, 519] width 60 height 17
click at [1337, 545] on div "Em Aberto" at bounding box center [1354, 545] width 107 height 16
click at [1415, 549] on button "Ver ações" at bounding box center [1445, 545] width 60 height 17
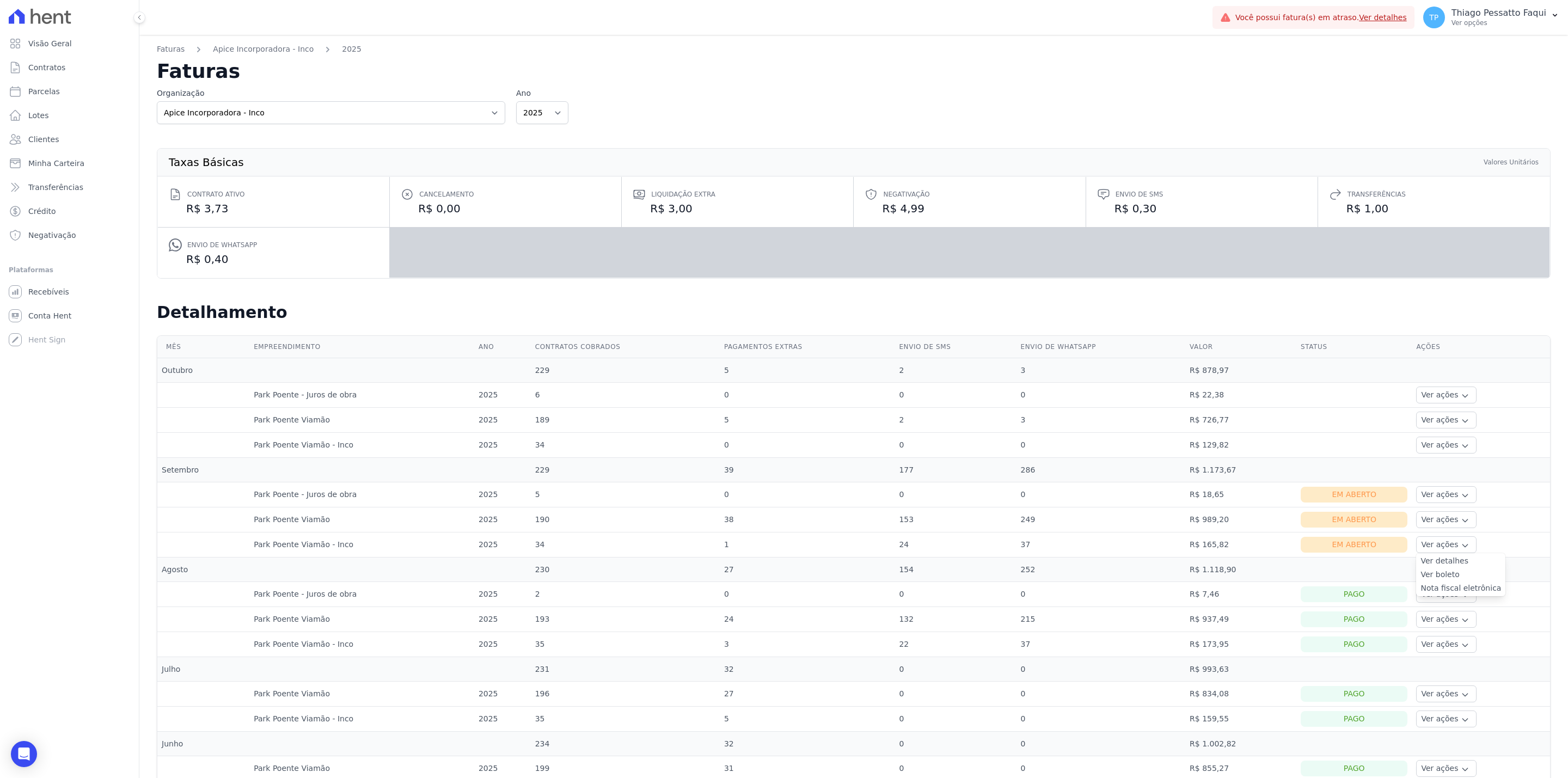
click at [619, 126] on div "Taxas Básicas Valores Unitários Contrato ativo R$ 3,73 Cancelamento R$ 0,00 Liq…" at bounding box center [853, 213] width 1394 height 179
drag, startPoint x: 1210, startPoint y: 549, endPoint x: 1175, endPoint y: 495, distance: 64.4
click at [1175, 495] on tbody "Outubro 229 5 2 3 R$ 878,97 Park Poente - Juros de obra 2025 6 0 0 0 R$ 22,38 V…" at bounding box center [853, 769] width 1392 height 822
click at [1198, 507] on td "R$ 18,65" at bounding box center [1241, 494] width 111 height 25
click at [1202, 539] on td "R$ 165,82" at bounding box center [1241, 545] width 111 height 25
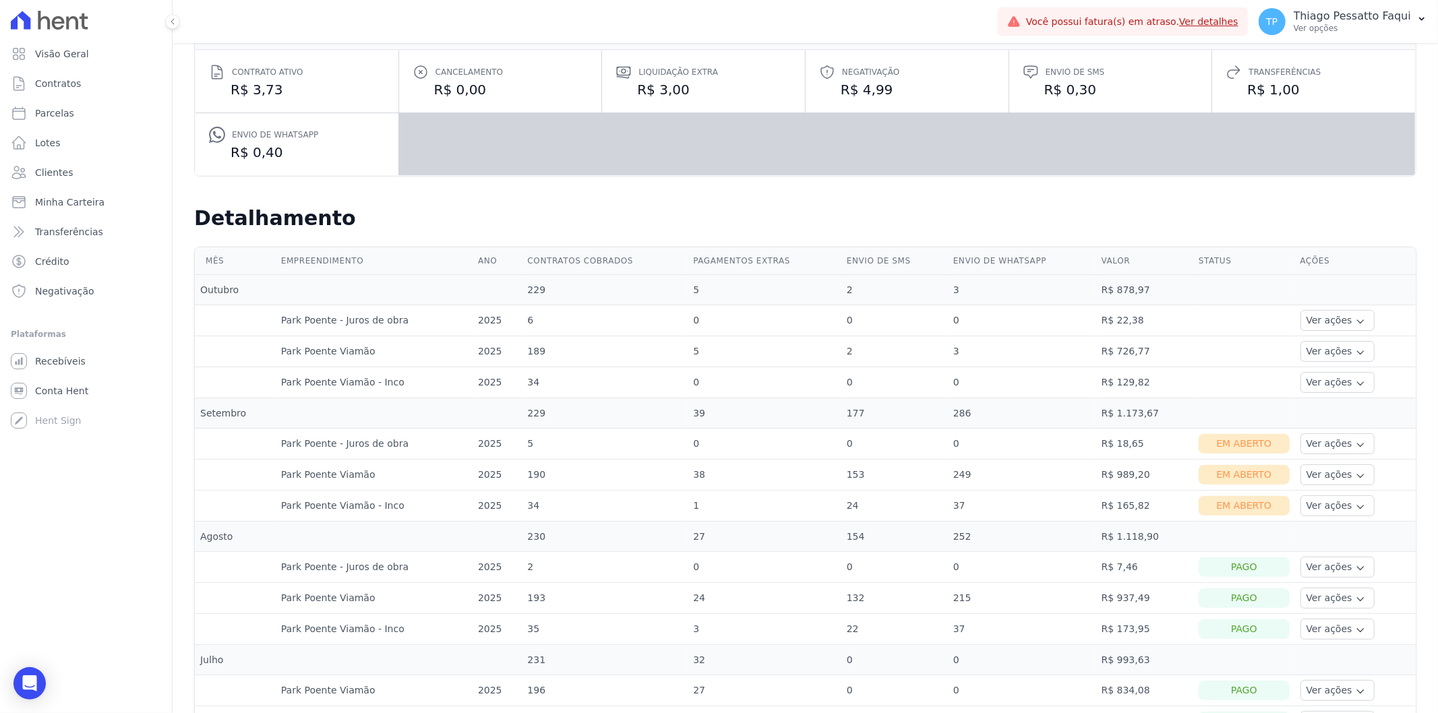
scroll to position [224, 0]
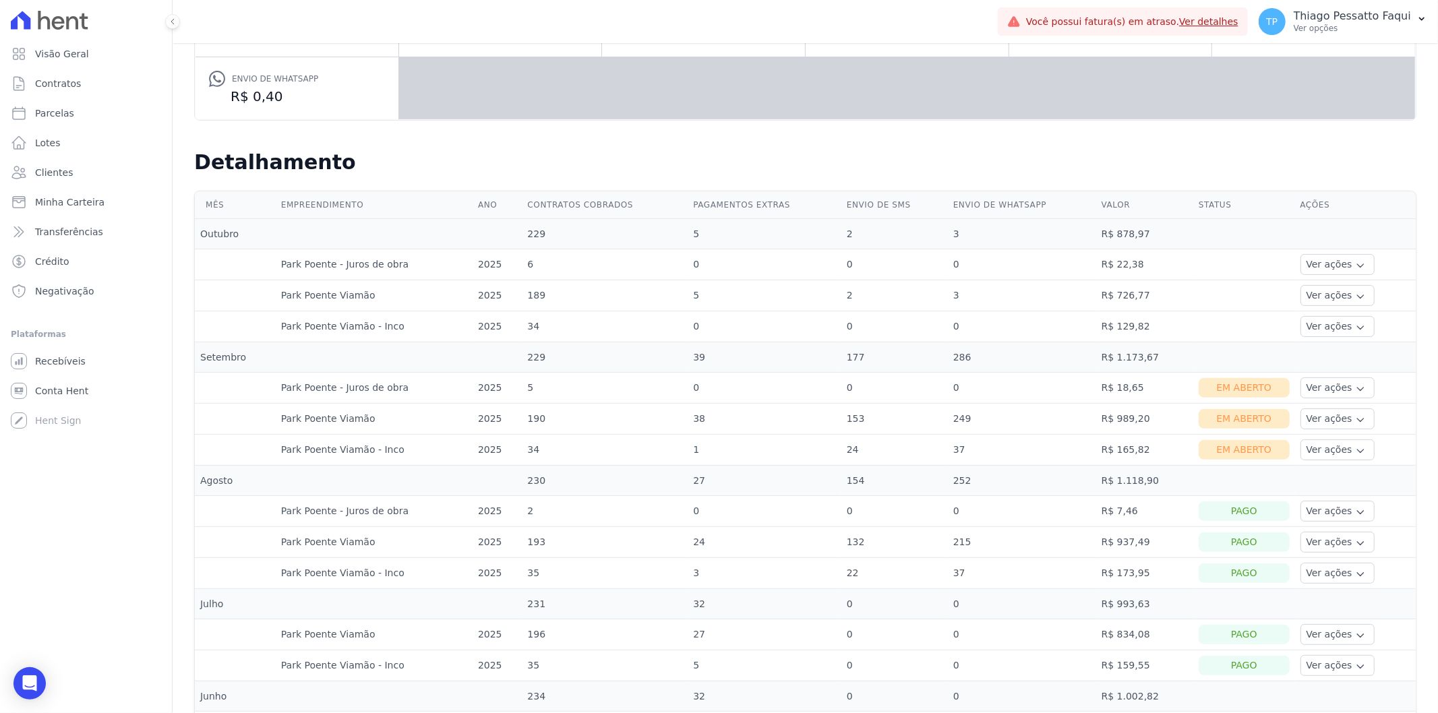
drag, startPoint x: 1129, startPoint y: 463, endPoint x: 1079, endPoint y: 412, distance: 71.5
click at [1079, 412] on tbody "Outubro 229 5 2 3 R$ 878,97 Park Poente - Juros de obra 2025 6 0 0 0 R$ 22,38 V…" at bounding box center [805, 727] width 1221 height 1017
click at [1079, 412] on td "249" at bounding box center [1022, 419] width 148 height 31
drag, startPoint x: 1139, startPoint y: 452, endPoint x: 1063, endPoint y: 392, distance: 97.0
click at [1063, 392] on tbody "Outubro 229 5 2 3 R$ 878,97 Park Poente - Juros de obra 2025 6 0 0 0 R$ 22,38 V…" at bounding box center [805, 727] width 1221 height 1017
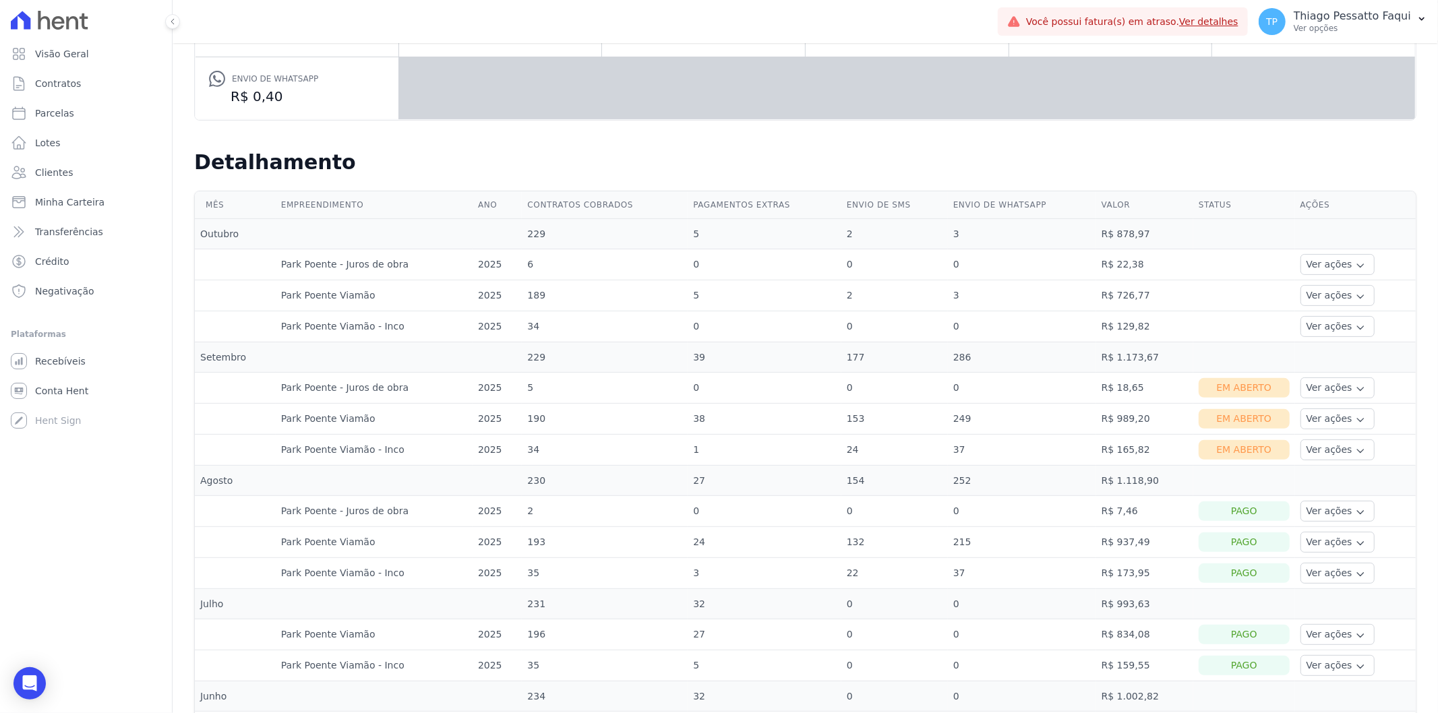
click at [1027, 416] on td "249" at bounding box center [1022, 419] width 148 height 31
click at [800, 399] on td "0" at bounding box center [765, 388] width 154 height 31
click at [578, 336] on td "34" at bounding box center [605, 326] width 166 height 31
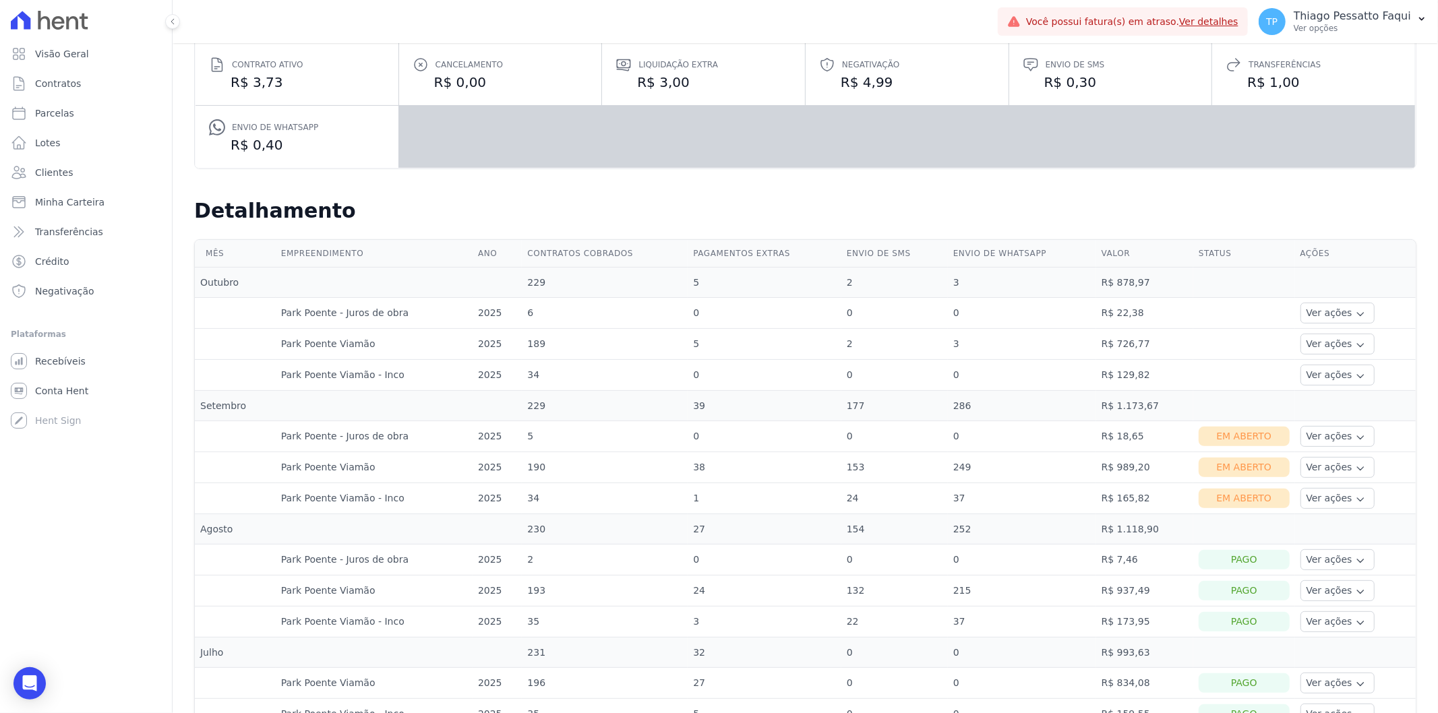
scroll to position [150, 0]
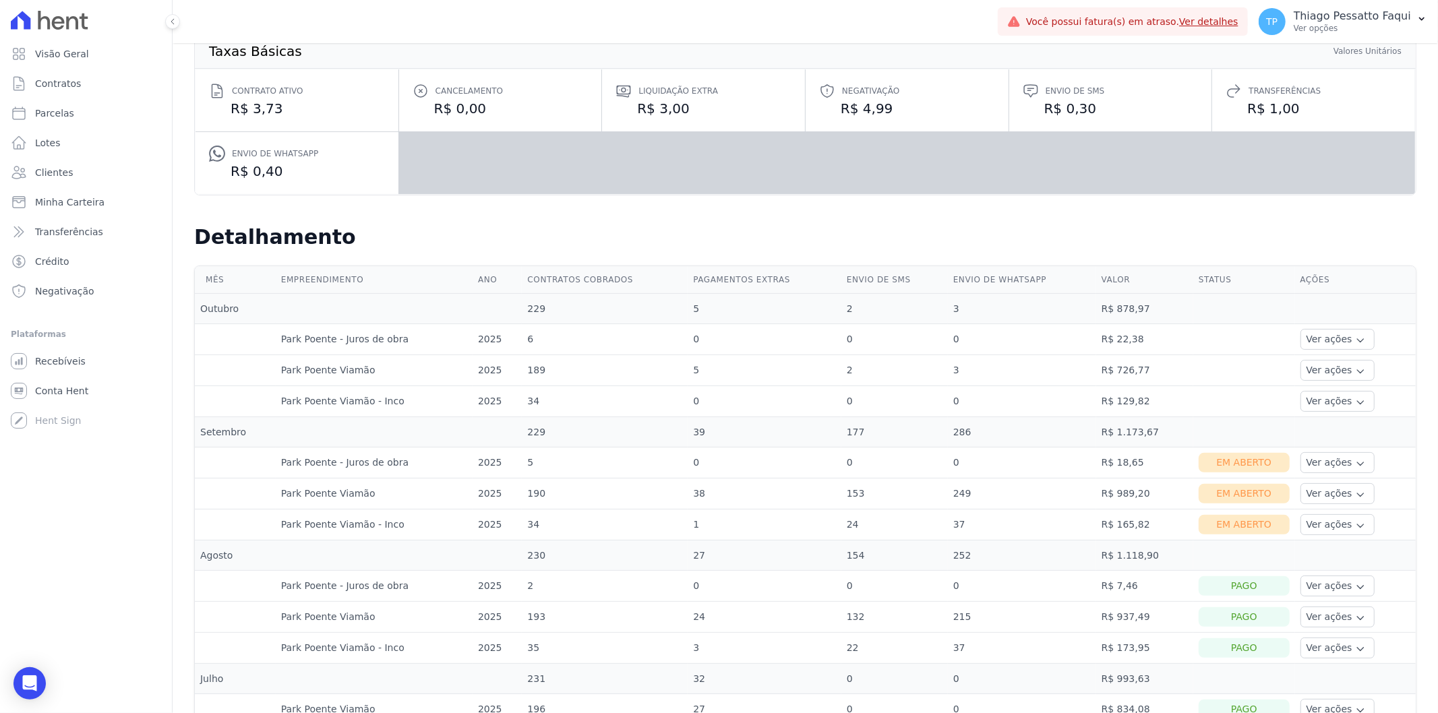
click at [522, 381] on td "189" at bounding box center [605, 370] width 166 height 31
click at [515, 381] on td "2025" at bounding box center [498, 370] width 50 height 31
drag, startPoint x: 1139, startPoint y: 578, endPoint x: 1133, endPoint y: 574, distance: 7.9
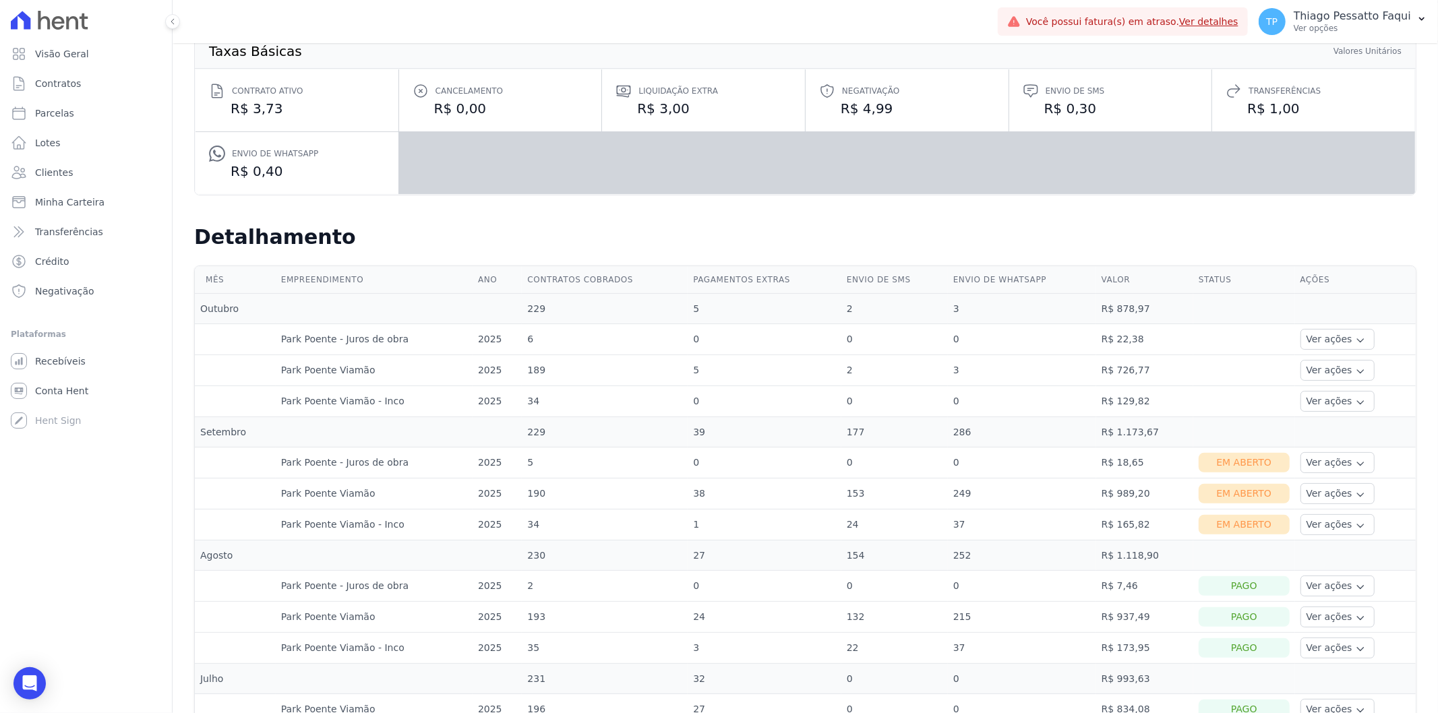
click at [1136, 576] on td "R$ 7,46" at bounding box center [1144, 586] width 97 height 31
click at [1123, 549] on td "R$ 1.118,90" at bounding box center [1144, 556] width 97 height 30
click at [638, 502] on td "190" at bounding box center [605, 494] width 166 height 31
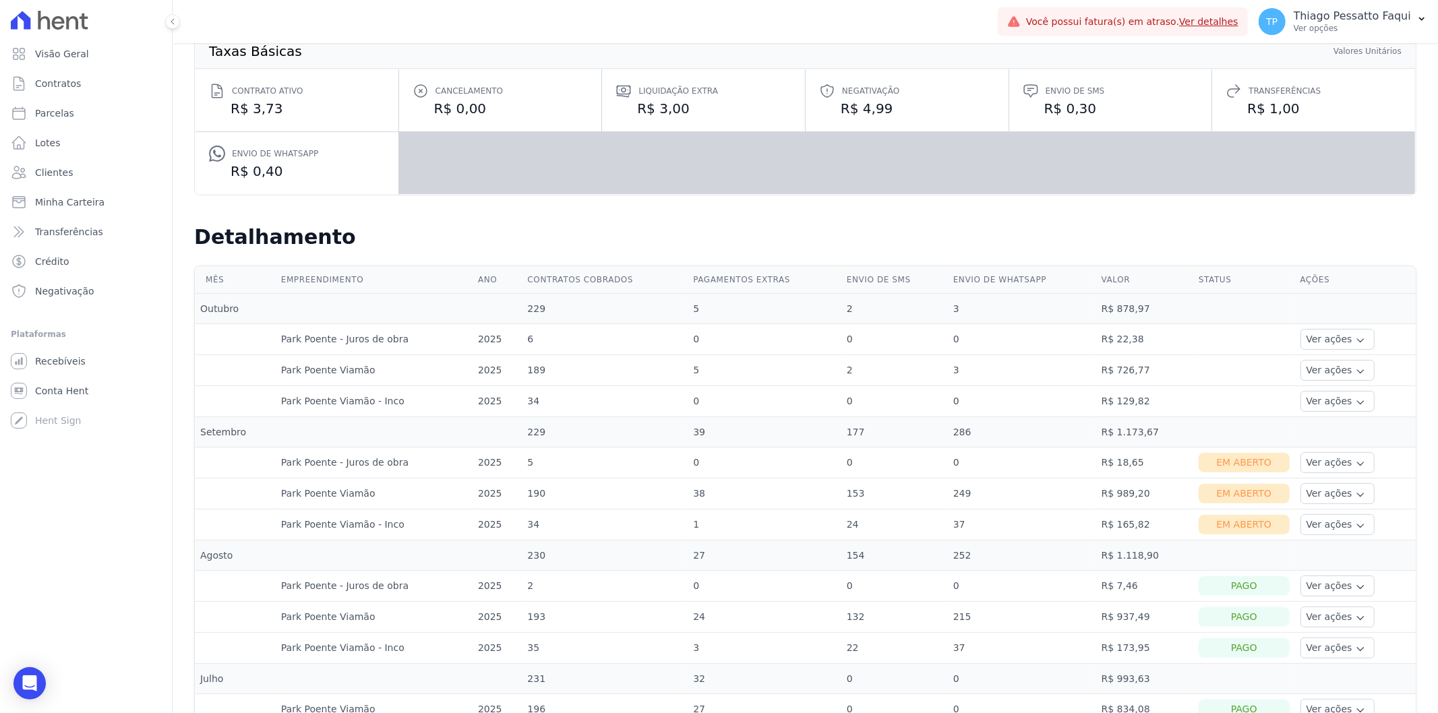
drag, startPoint x: 506, startPoint y: 518, endPoint x: 367, endPoint y: 491, distance: 141.5
click at [365, 491] on td "Park Poente Viamão" at bounding box center [374, 494] width 197 height 31
click at [359, 494] on td "Park Poente Viamão" at bounding box center [374, 494] width 197 height 31
click at [371, 517] on td "Park Poente Viamão - Inco" at bounding box center [374, 525] width 197 height 31
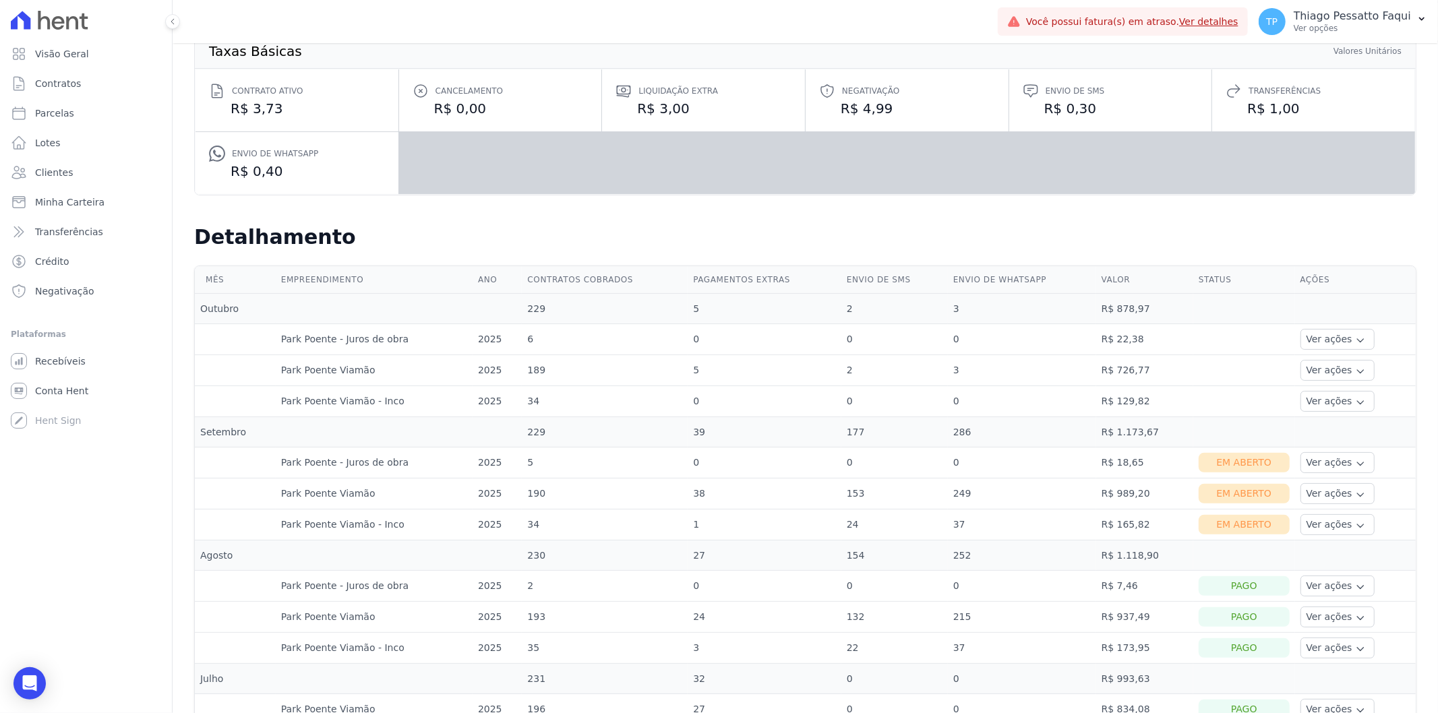
click at [371, 517] on td "Park Poente Viamão - Inco" at bounding box center [374, 525] width 197 height 31
click at [308, 266] on th "Empreendimento" at bounding box center [374, 280] width 197 height 28
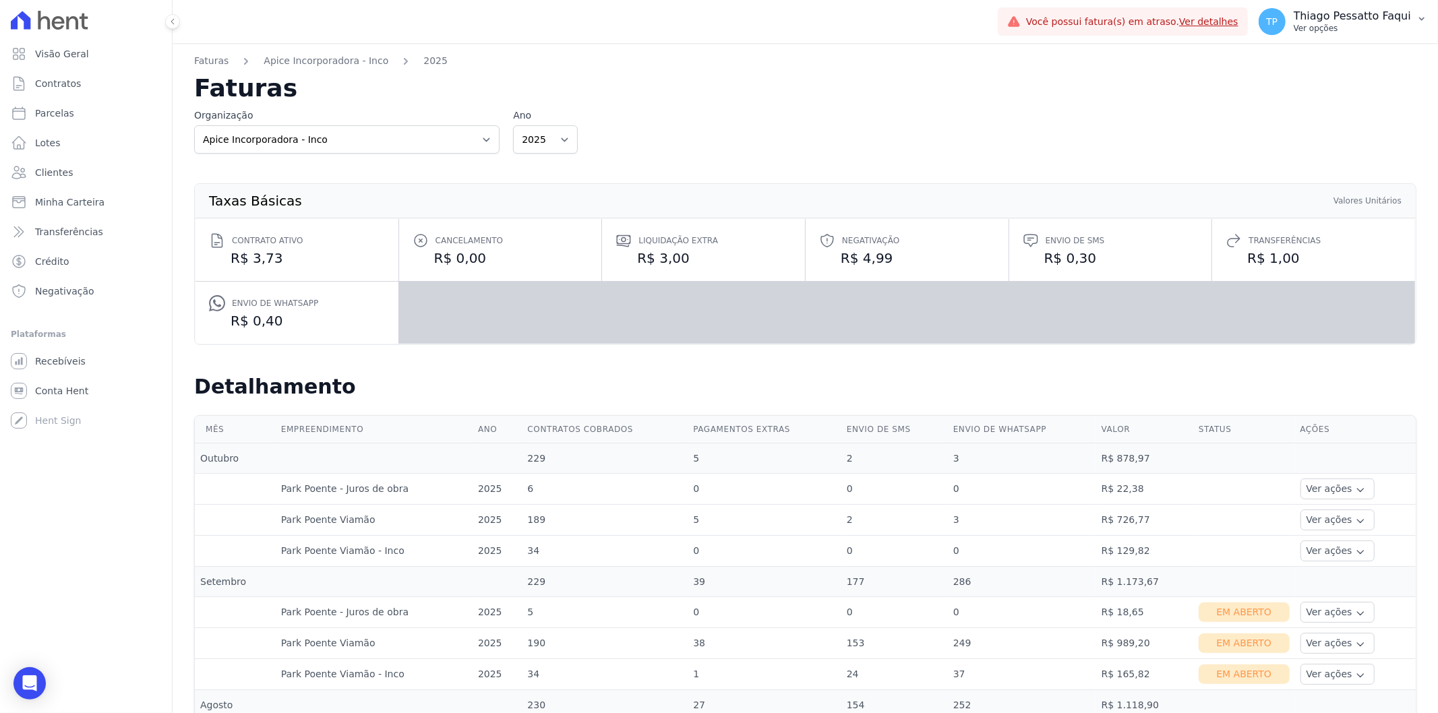
click at [1343, 30] on p "Ver opções" at bounding box center [1352, 28] width 117 height 11
click at [649, 85] on h2 "Faturas" at bounding box center [805, 88] width 1222 height 24
